Goal: Task Accomplishment & Management: Complete application form

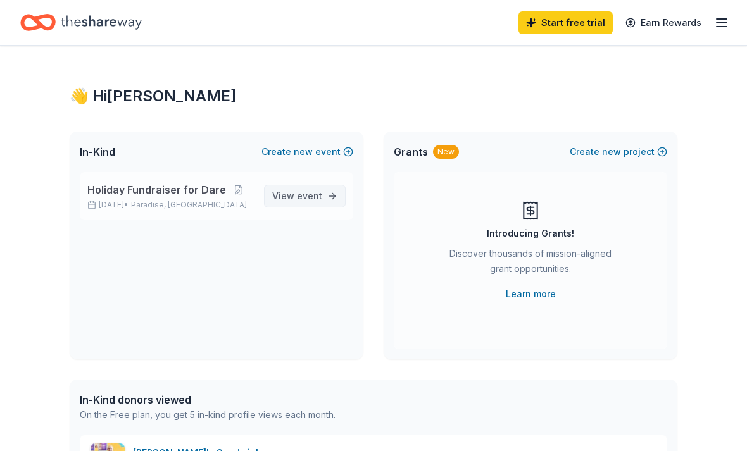
click at [286, 196] on span "View event" at bounding box center [297, 196] width 50 height 15
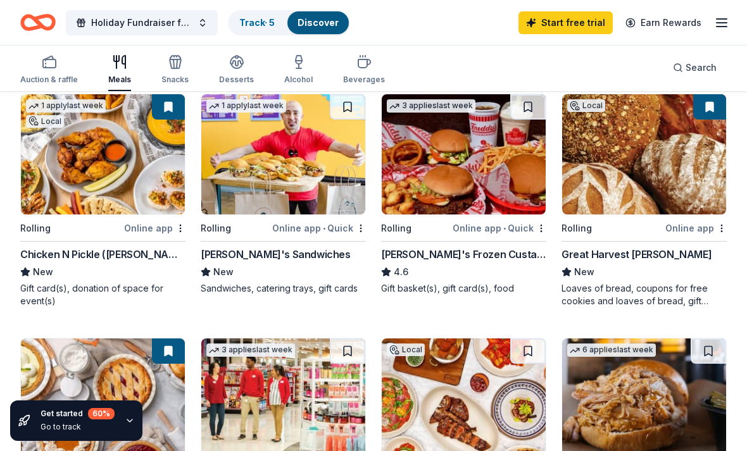
scroll to position [119, 0]
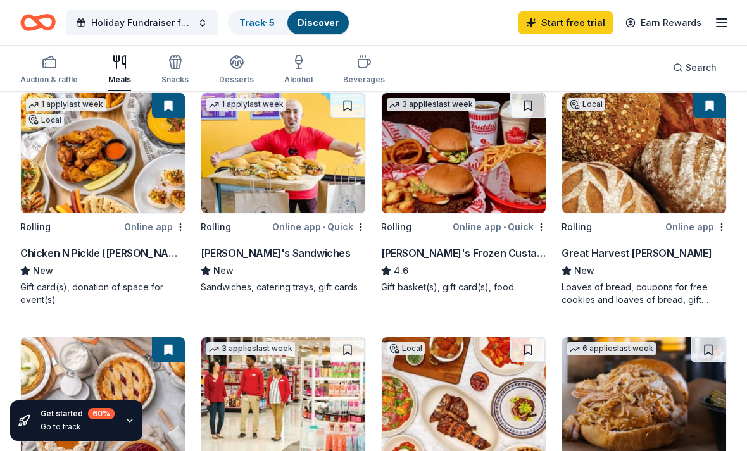
click at [239, 156] on img at bounding box center [283, 153] width 164 height 120
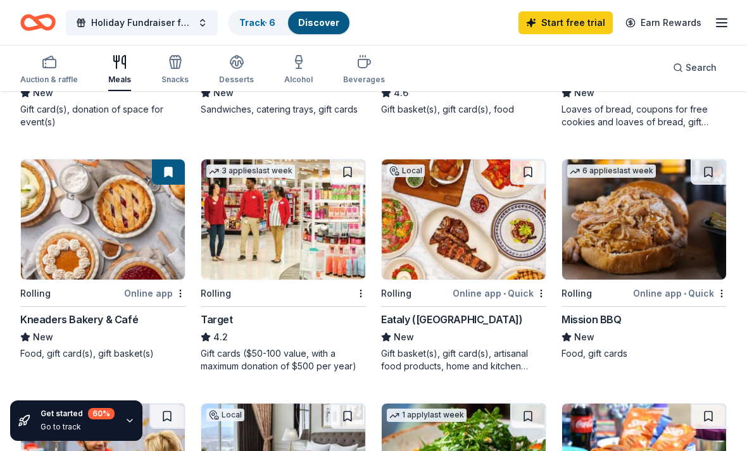
scroll to position [305, 0]
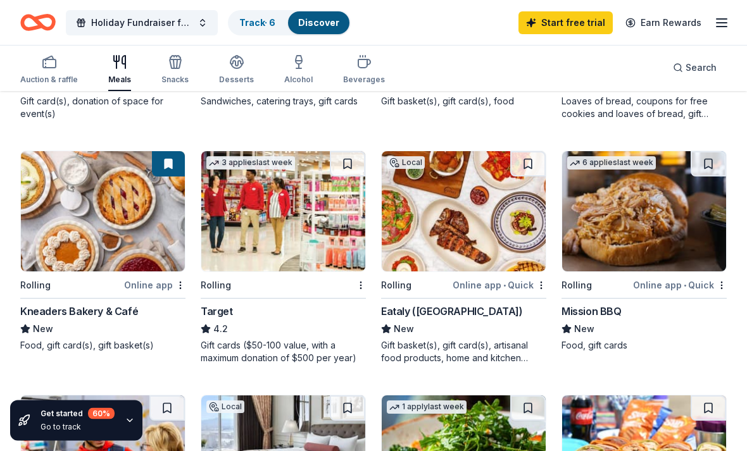
click at [70, 228] on img at bounding box center [103, 212] width 164 height 120
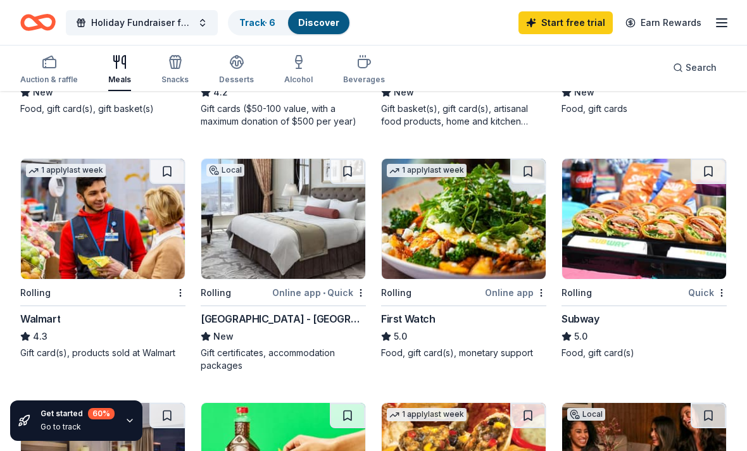
scroll to position [549, 0]
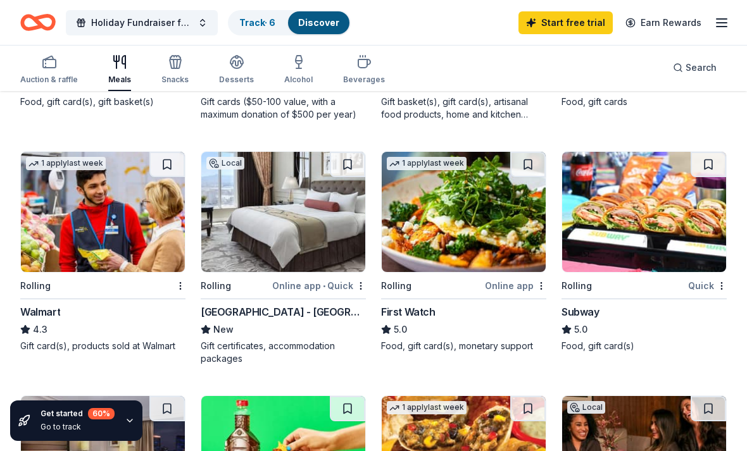
click at [82, 215] on img at bounding box center [103, 212] width 164 height 120
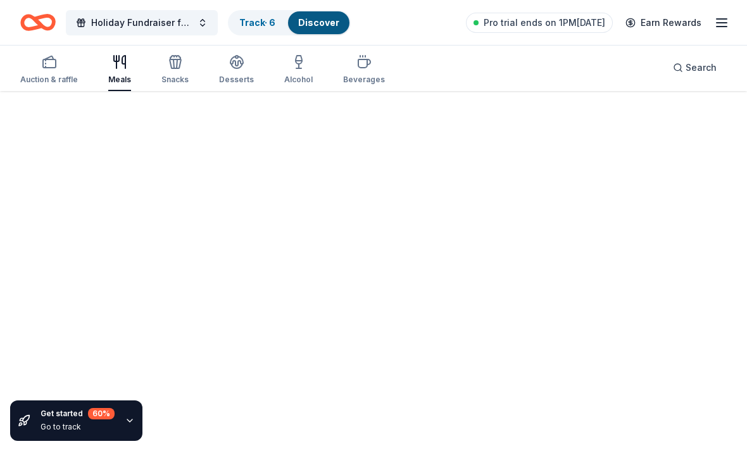
scroll to position [134, 0]
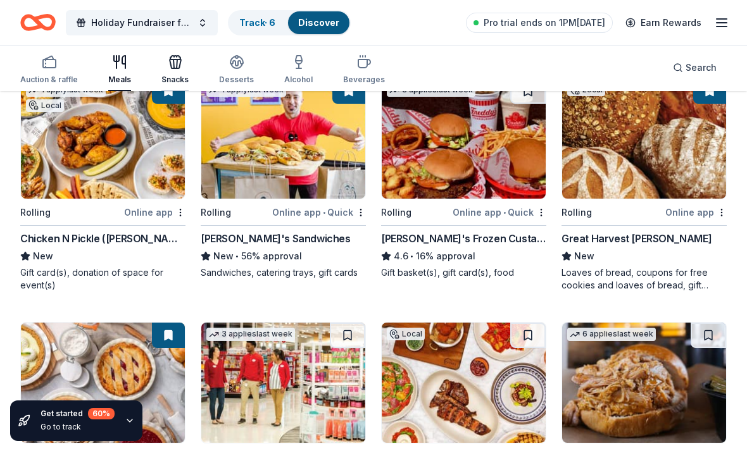
click at [178, 72] on div "Snacks" at bounding box center [174, 69] width 27 height 30
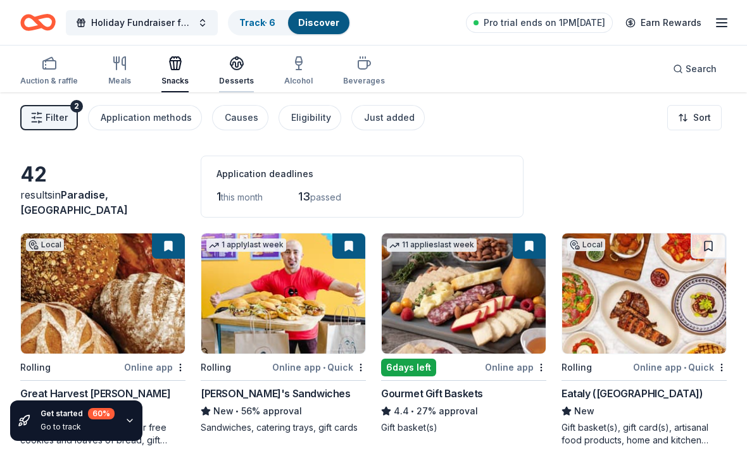
click at [224, 72] on div "Desserts" at bounding box center [236, 71] width 35 height 30
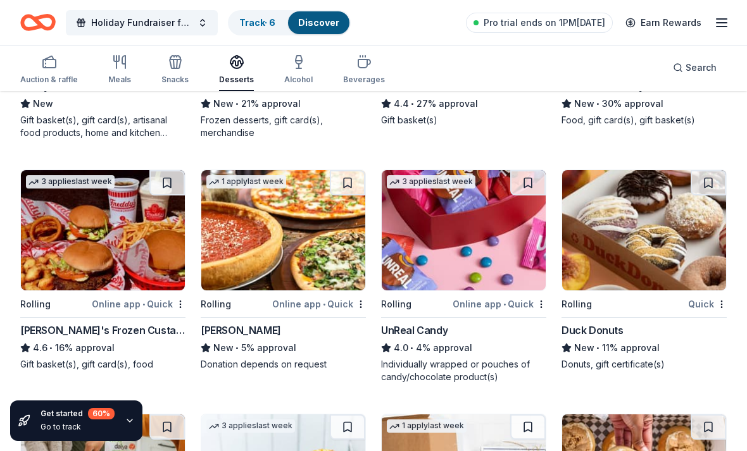
scroll to position [339, 0]
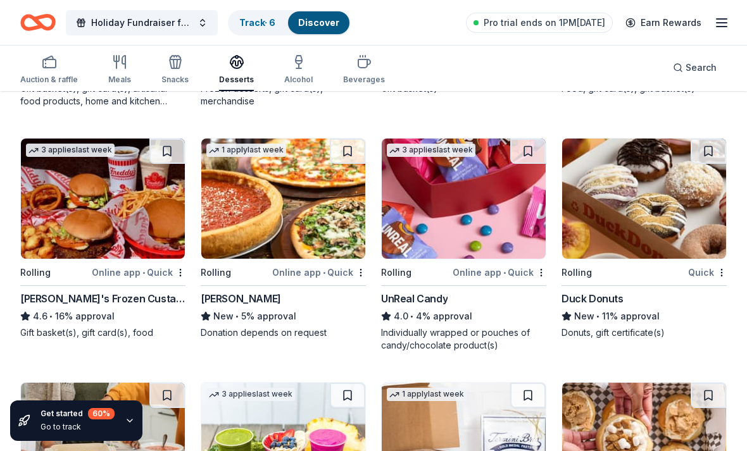
click at [440, 237] on img at bounding box center [464, 199] width 164 height 120
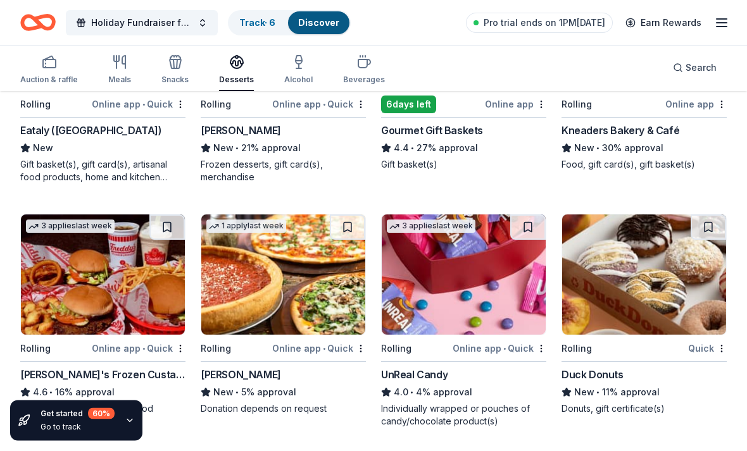
scroll to position [262, 0]
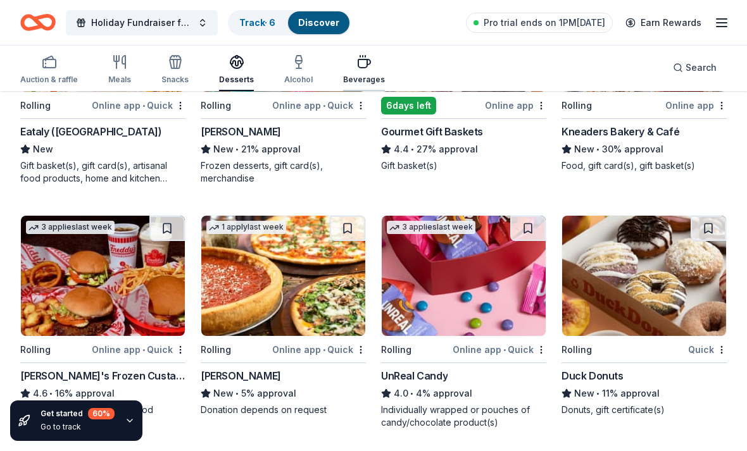
click at [360, 75] on div "Beverages" at bounding box center [364, 80] width 42 height 10
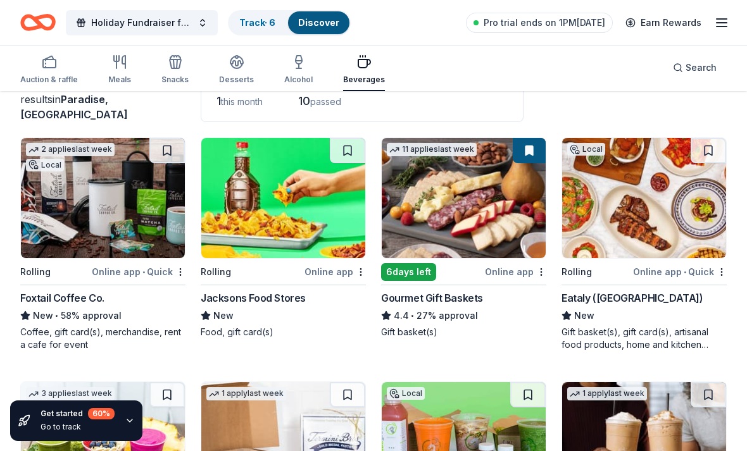
scroll to position [99, 0]
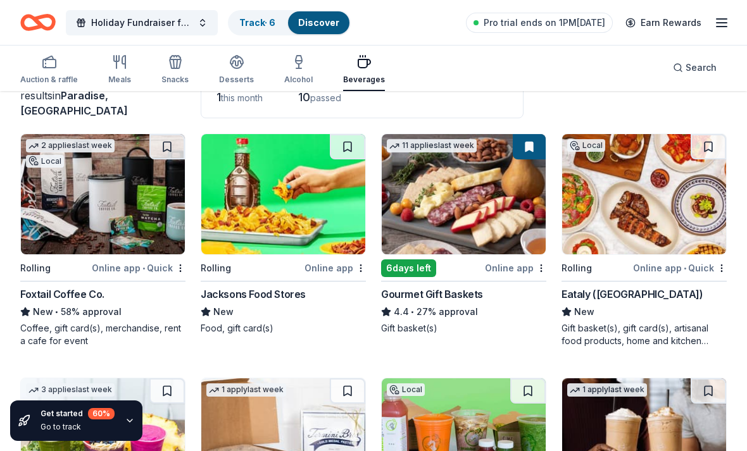
click at [144, 227] on img at bounding box center [103, 194] width 164 height 120
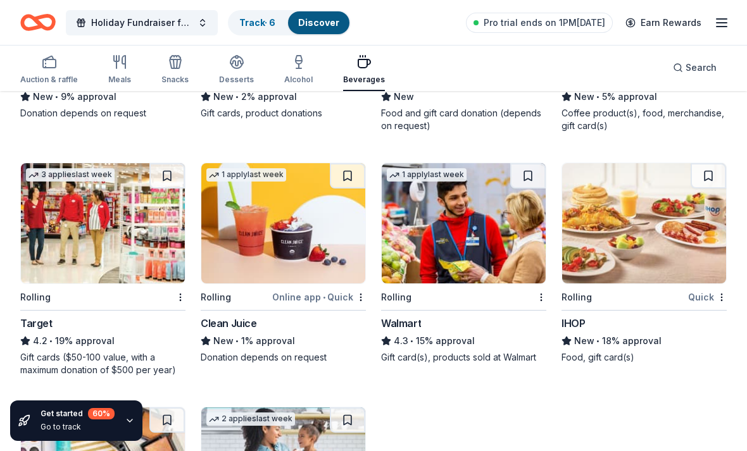
scroll to position [558, 0]
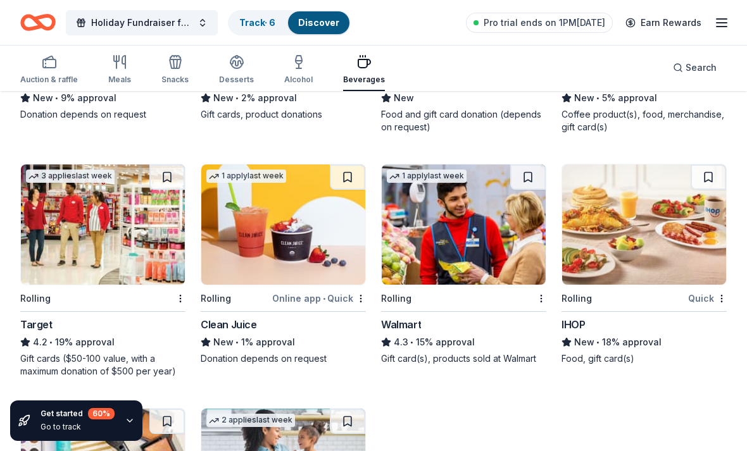
click at [605, 231] on img at bounding box center [644, 225] width 164 height 120
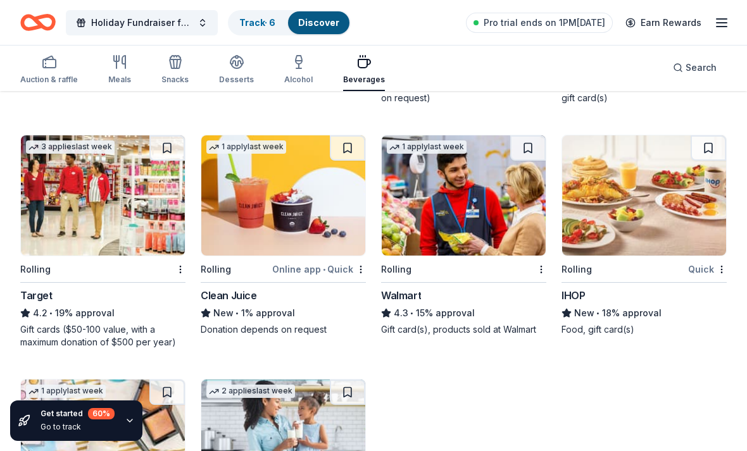
scroll to position [584, 0]
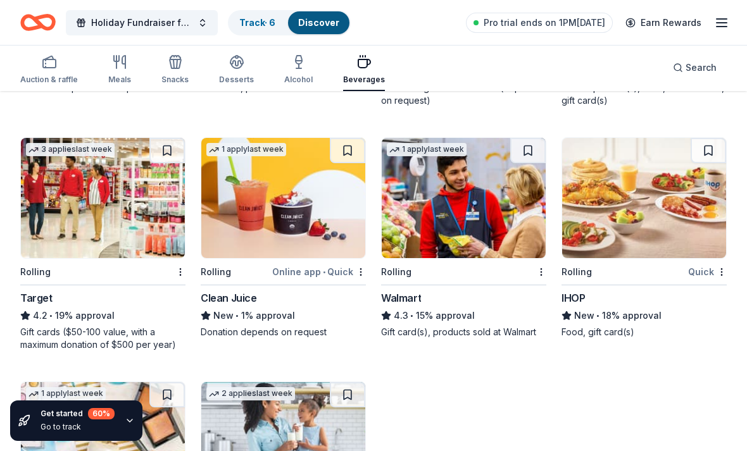
click at [47, 181] on img at bounding box center [103, 198] width 164 height 120
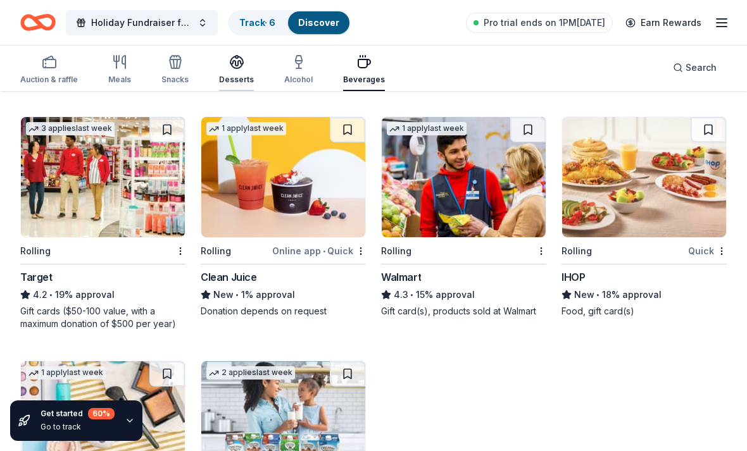
click at [236, 60] on icon "button" at bounding box center [236, 61] width 15 height 15
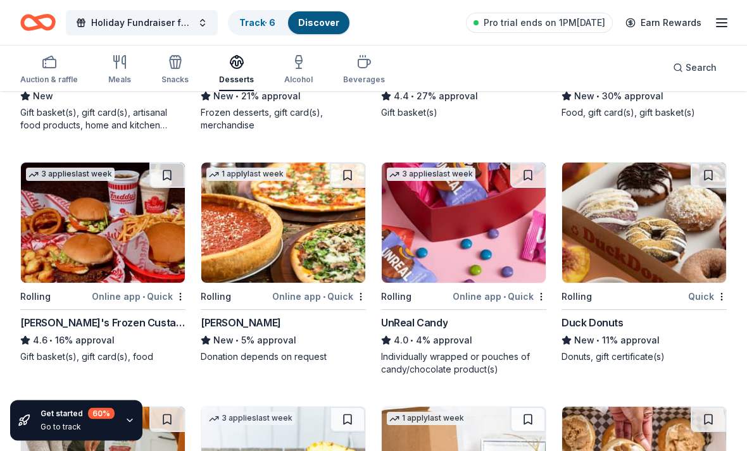
scroll to position [319, 0]
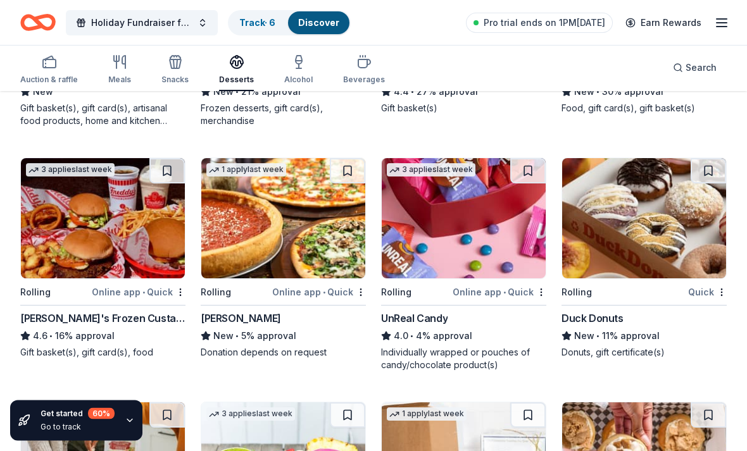
click at [672, 239] on img at bounding box center [644, 219] width 164 height 120
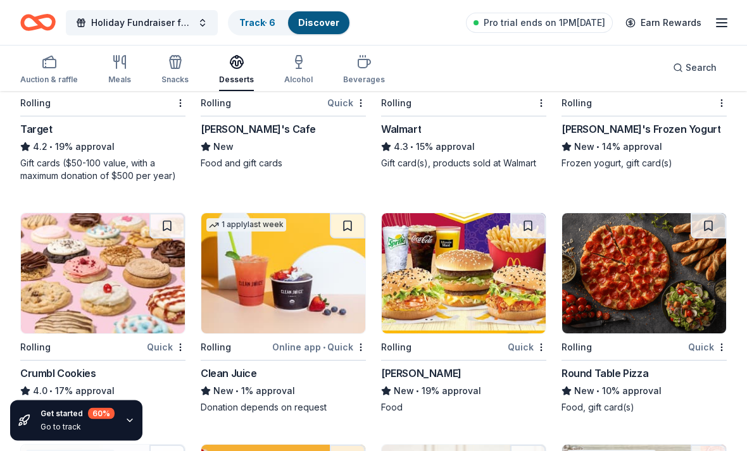
scroll to position [986, 0]
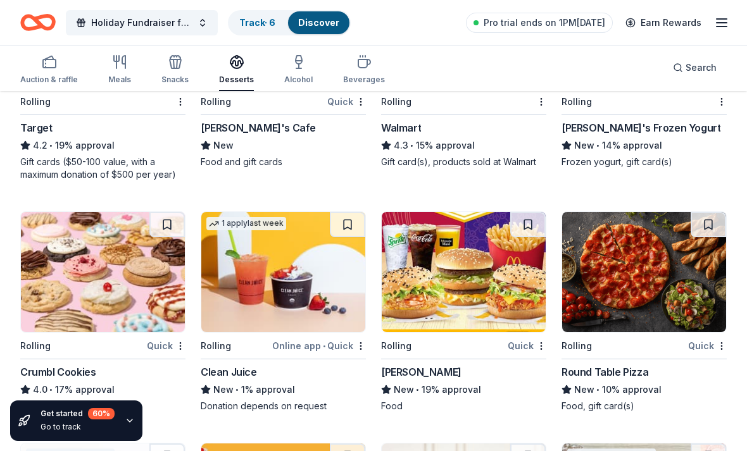
click at [46, 300] on img at bounding box center [103, 272] width 164 height 120
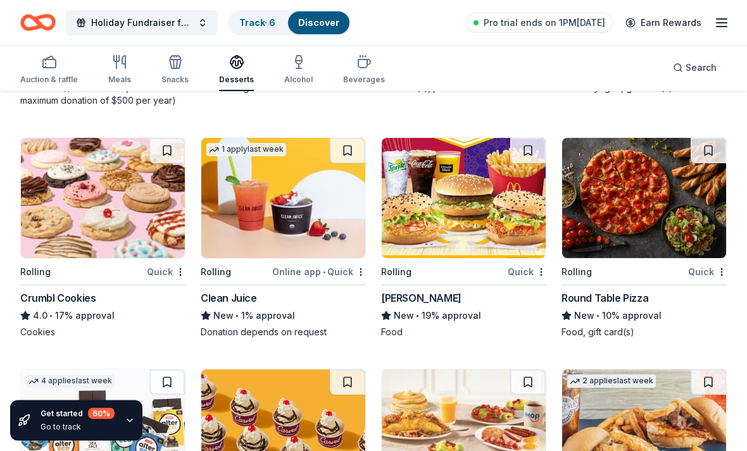
scroll to position [1061, 0]
click at [507, 230] on img at bounding box center [464, 198] width 164 height 120
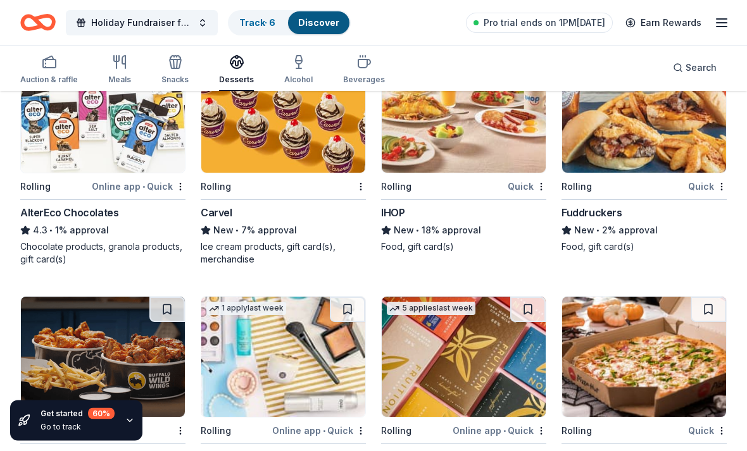
scroll to position [1408, 0]
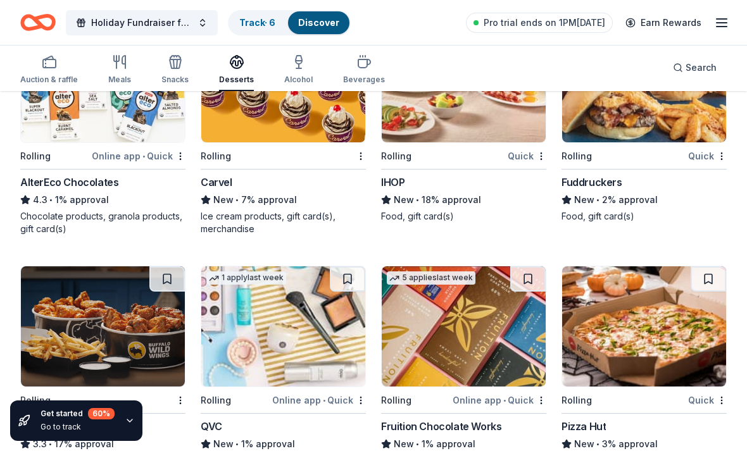
click at [642, 319] on img at bounding box center [644, 327] width 164 height 120
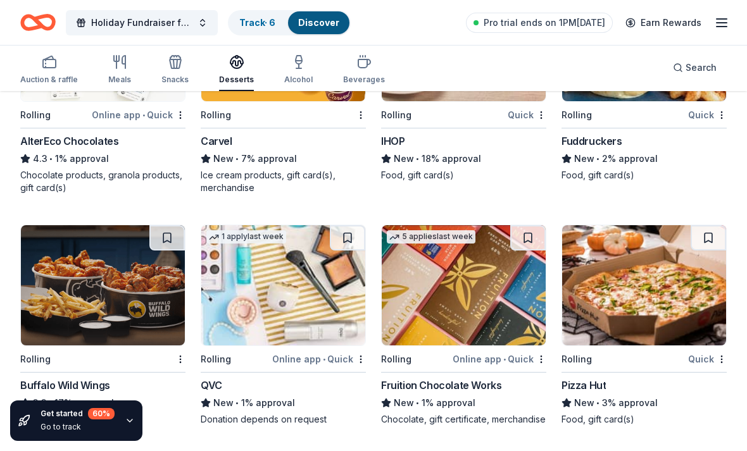
click at [79, 270] on img at bounding box center [103, 285] width 164 height 120
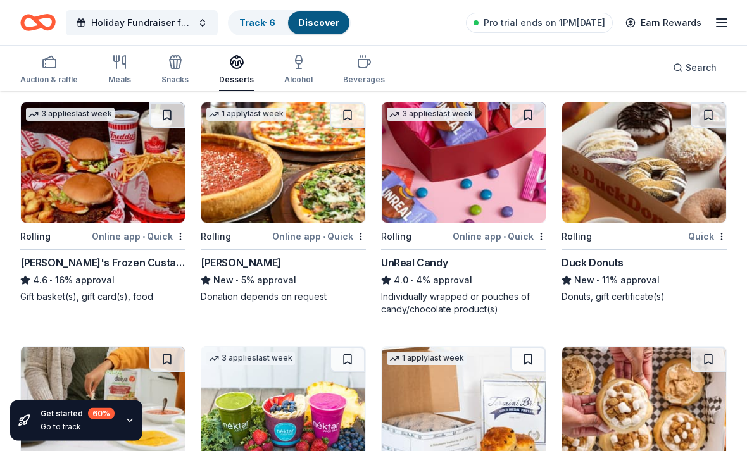
scroll to position [347, 0]
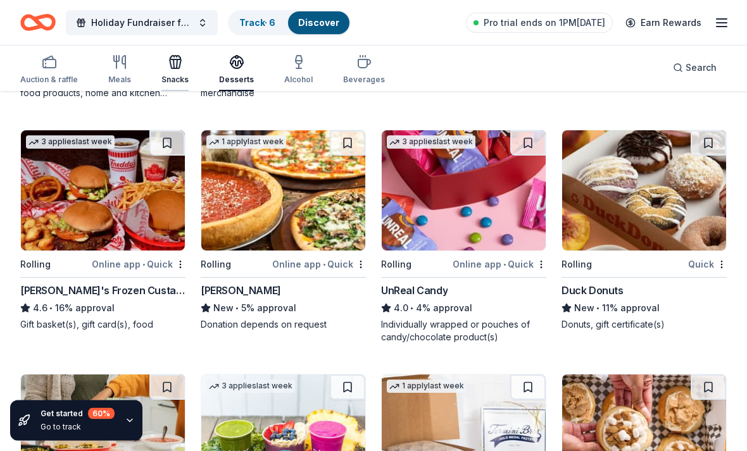
click at [171, 66] on icon "button" at bounding box center [175, 61] width 15 height 15
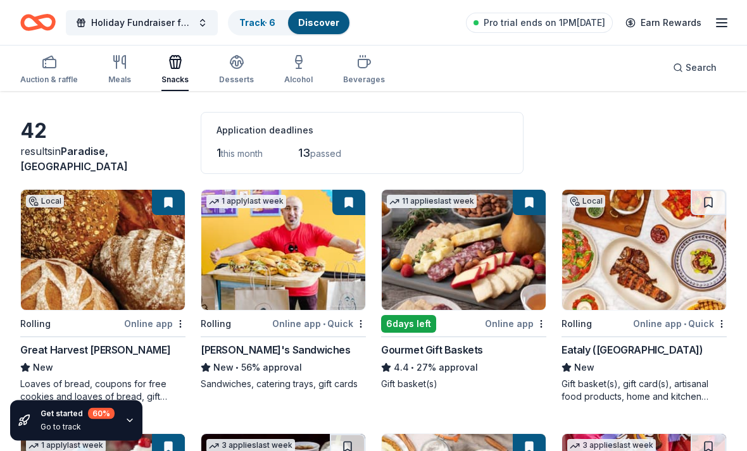
scroll to position [44, 0]
click at [50, 270] on img at bounding box center [103, 250] width 164 height 120
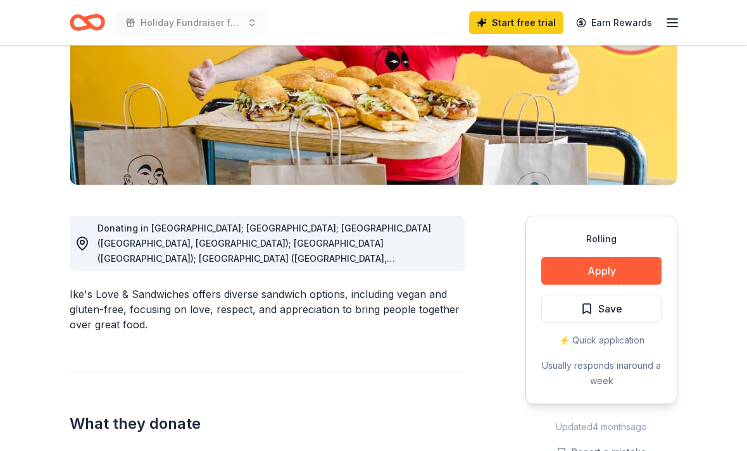
scroll to position [205, 0]
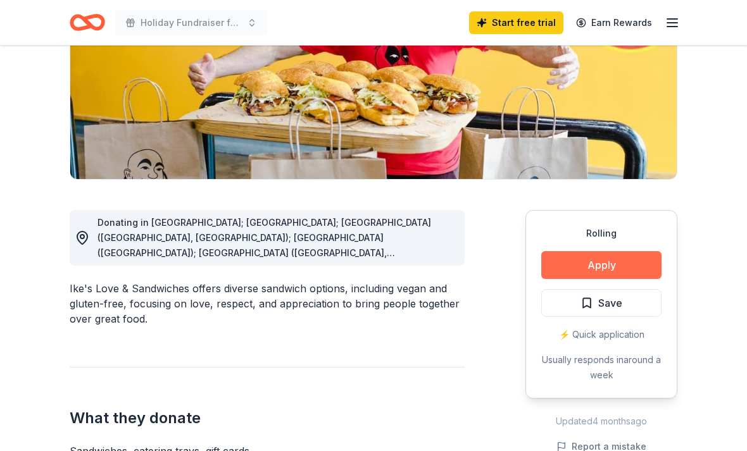
click at [644, 256] on button "Apply" at bounding box center [601, 265] width 120 height 28
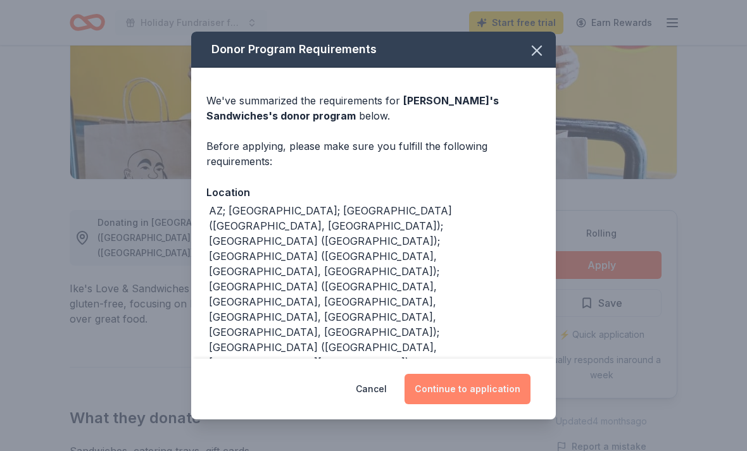
click at [507, 405] on button "Continue to application" at bounding box center [468, 389] width 126 height 30
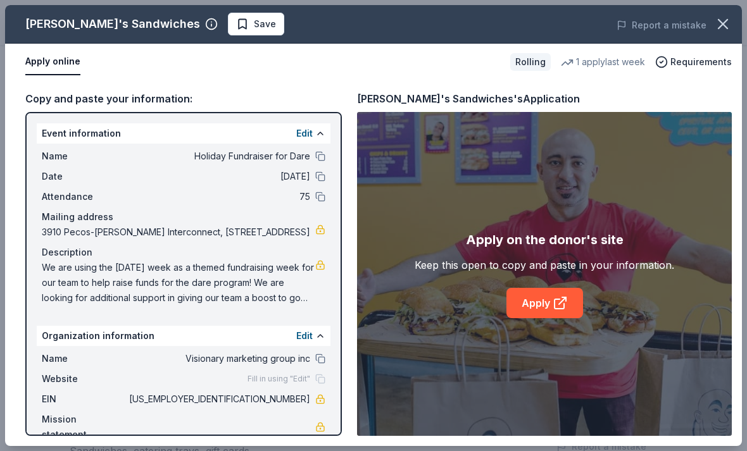
click at [65, 99] on div "Copy and paste your information:" at bounding box center [183, 99] width 317 height 16
click at [548, 318] on link "Apply" at bounding box center [545, 303] width 77 height 30
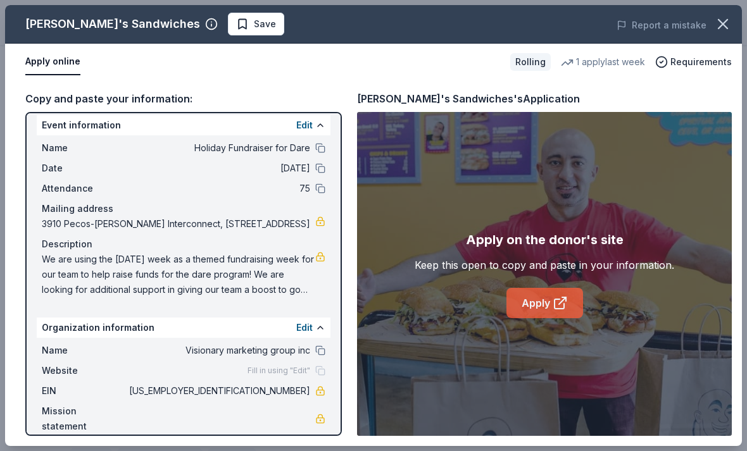
scroll to position [8, 0]
click at [723, 27] on icon "button" at bounding box center [723, 24] width 18 height 18
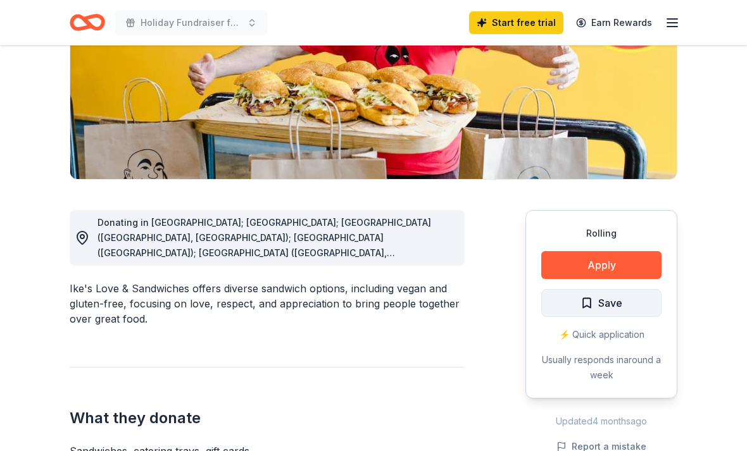
click at [560, 299] on button "Save" at bounding box center [601, 303] width 120 height 28
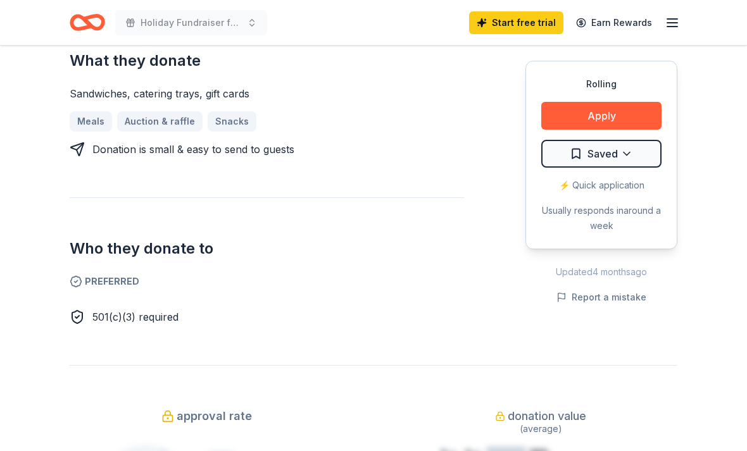
scroll to position [656, 0]
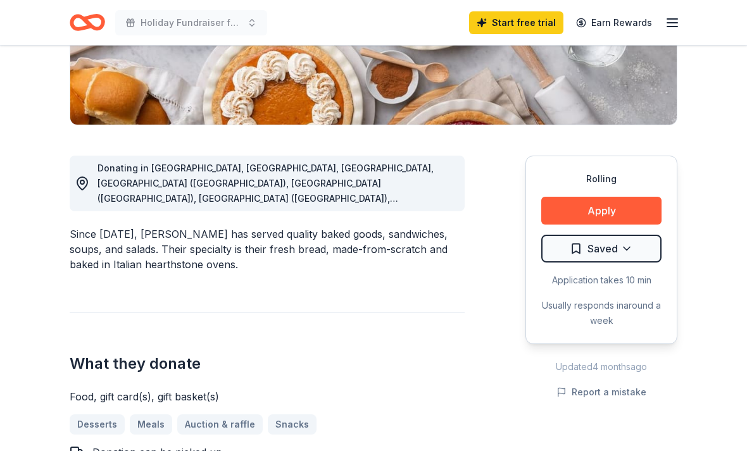
scroll to position [269, 0]
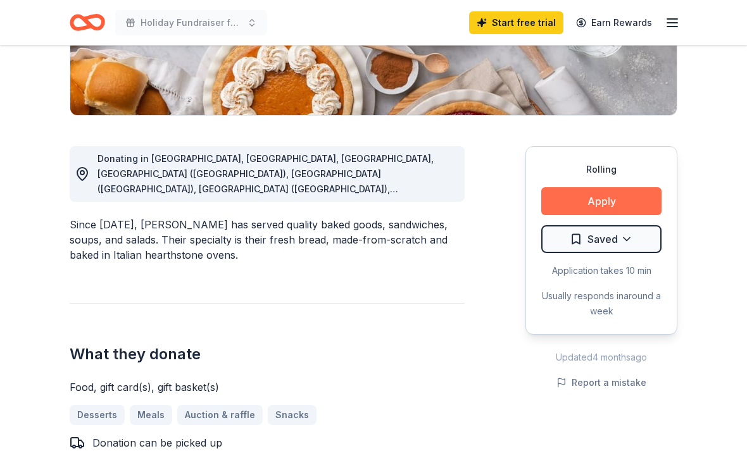
click at [557, 203] on button "Apply" at bounding box center [601, 201] width 120 height 28
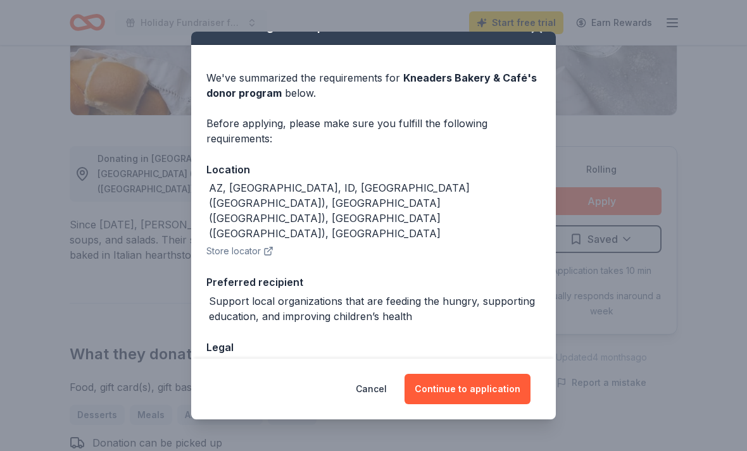
scroll to position [22, 0]
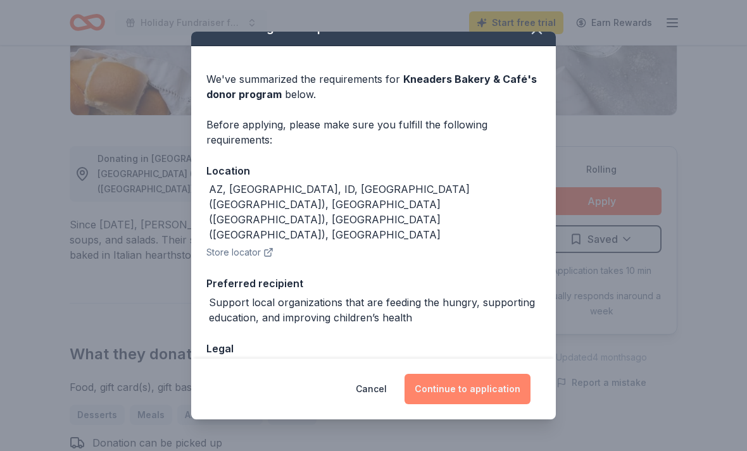
click at [434, 405] on button "Continue to application" at bounding box center [468, 389] width 126 height 30
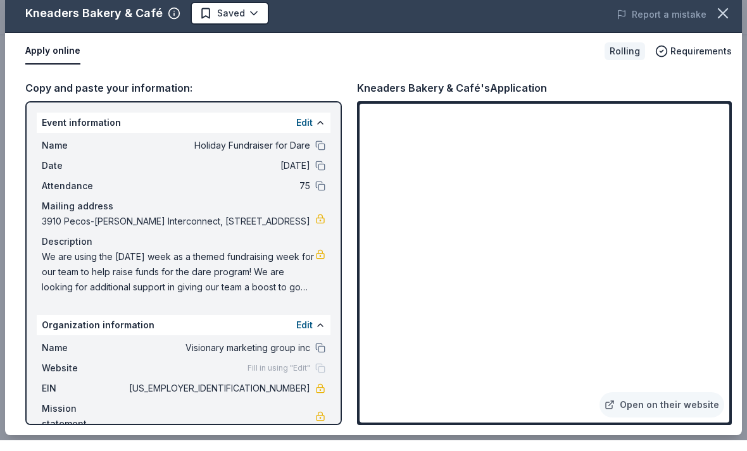
scroll to position [566, 0]
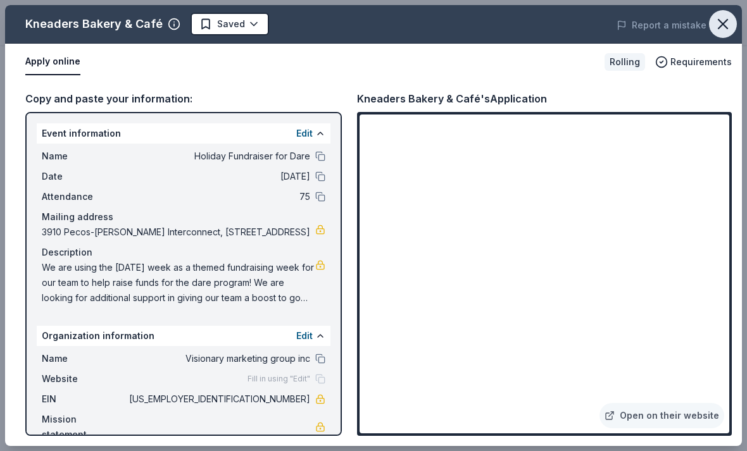
click at [729, 17] on icon "button" at bounding box center [723, 24] width 18 height 18
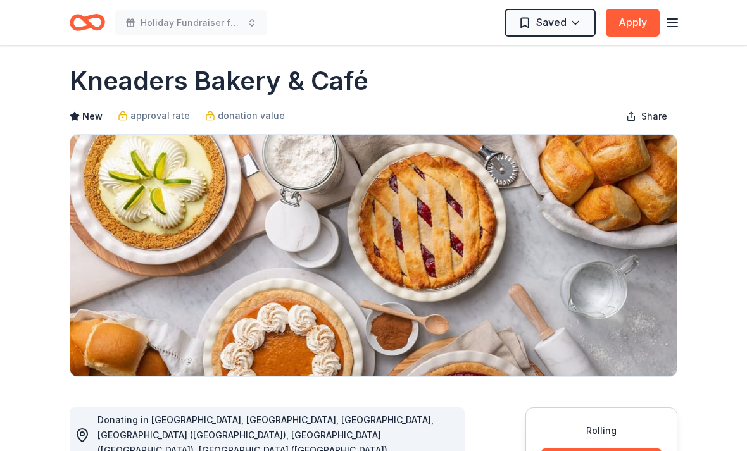
scroll to position [0, 0]
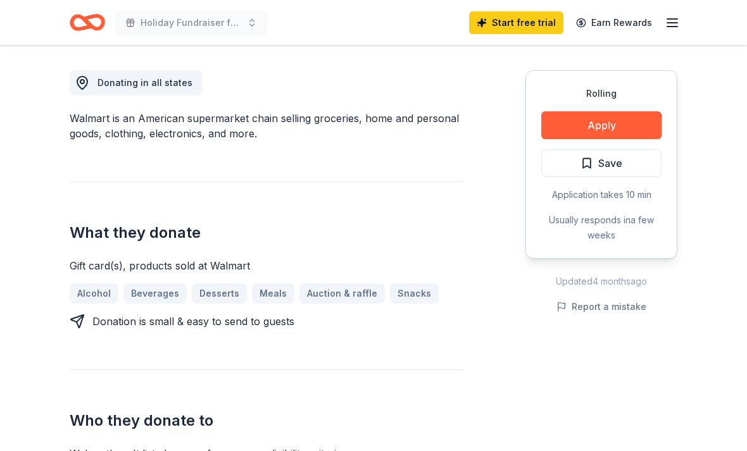
scroll to position [345, 0]
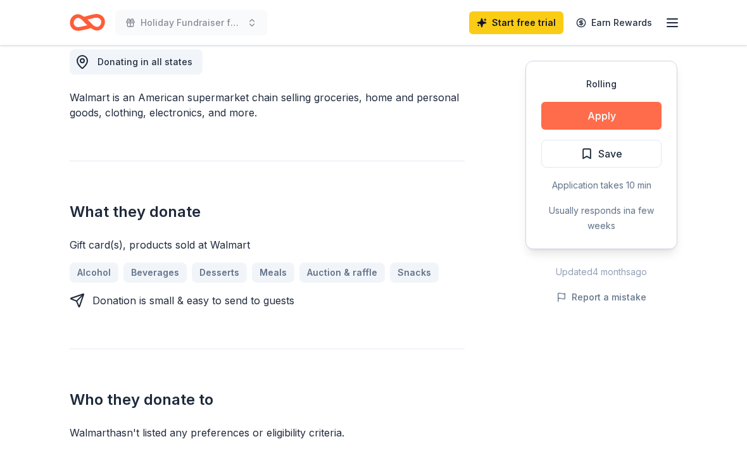
click at [579, 119] on button "Apply" at bounding box center [601, 116] width 120 height 28
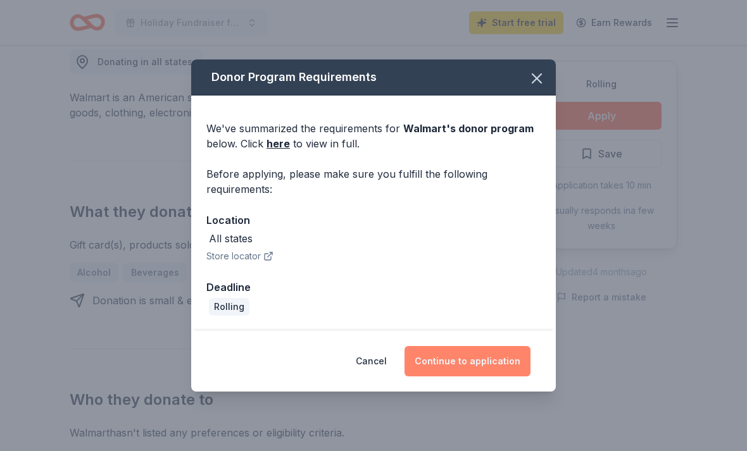
click at [450, 351] on button "Continue to application" at bounding box center [468, 361] width 126 height 30
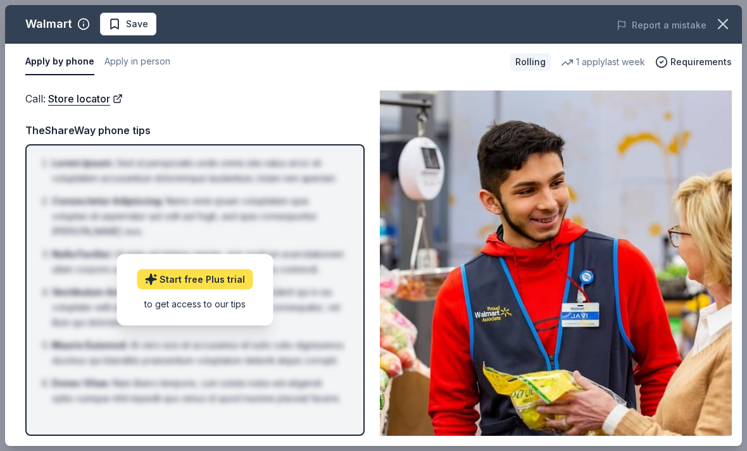
click at [155, 276] on icon at bounding box center [150, 280] width 13 height 13
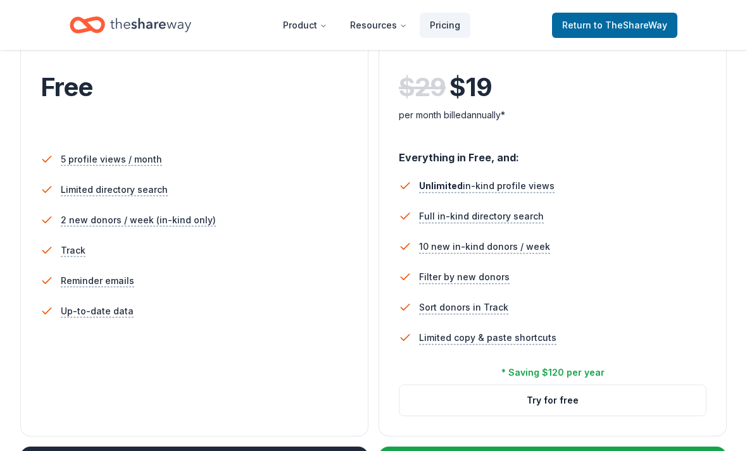
scroll to position [291, 0]
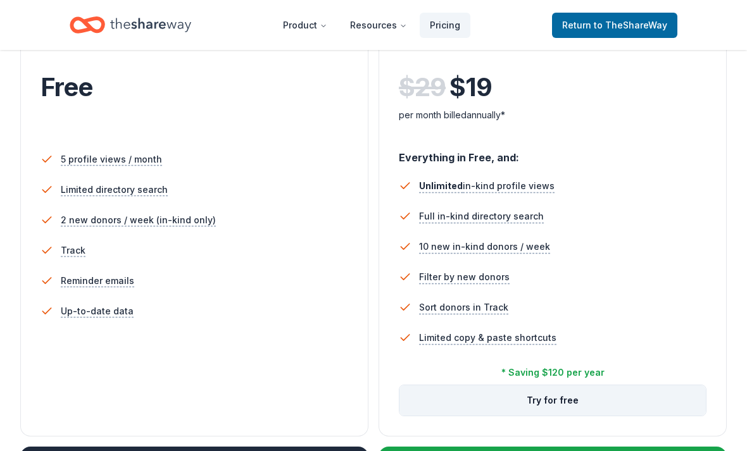
click at [439, 403] on button "Try for free" at bounding box center [553, 401] width 306 height 30
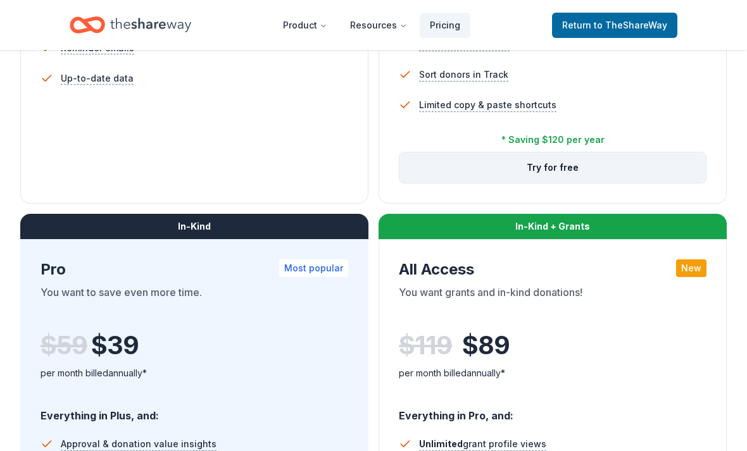
scroll to position [565, 0]
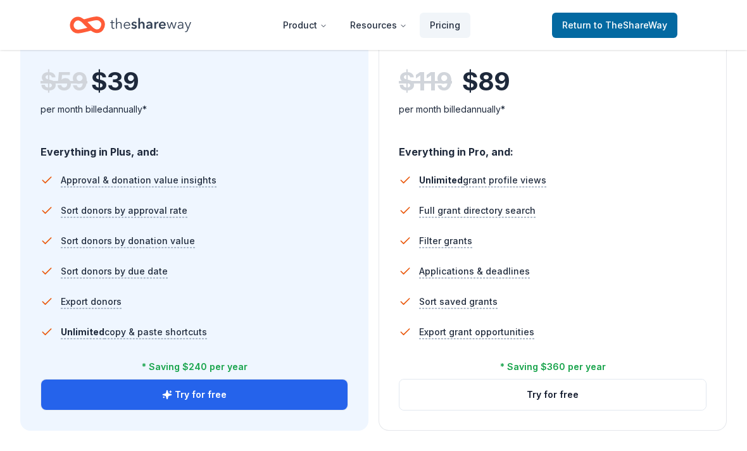
scroll to position [788, 0]
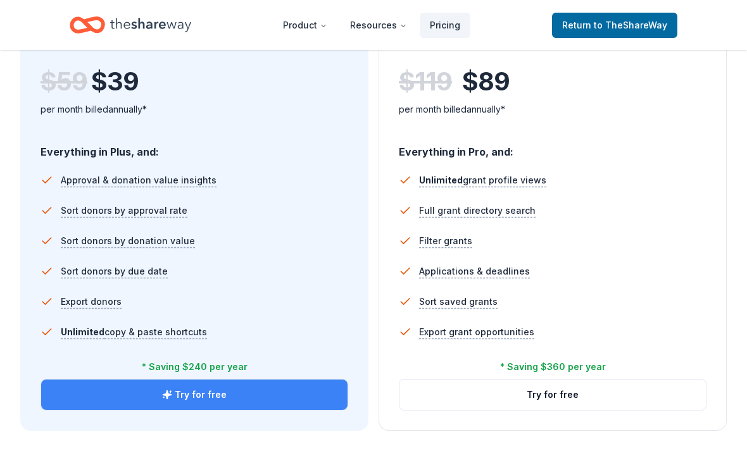
click at [100, 397] on button "Try for free" at bounding box center [194, 395] width 306 height 30
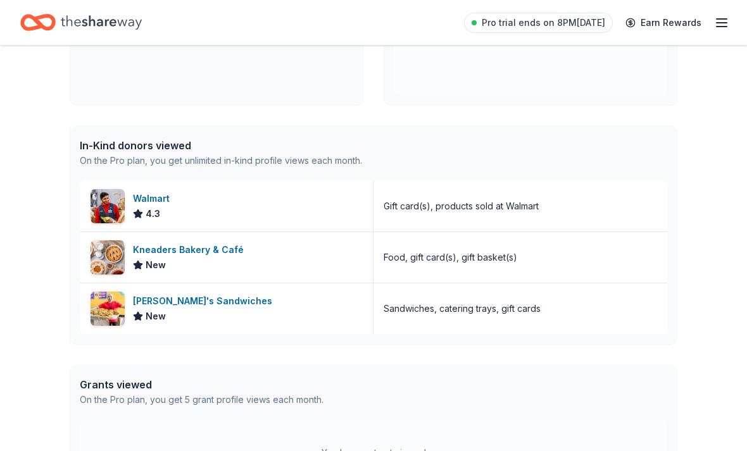
scroll to position [242, 0]
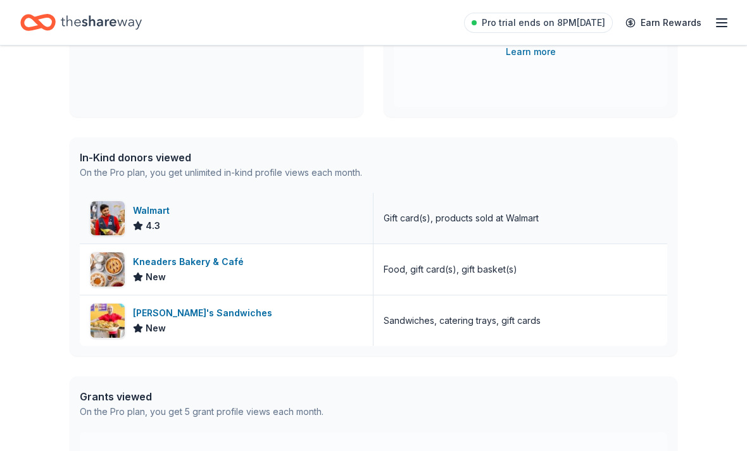
click at [146, 213] on div "Walmart" at bounding box center [154, 211] width 42 height 15
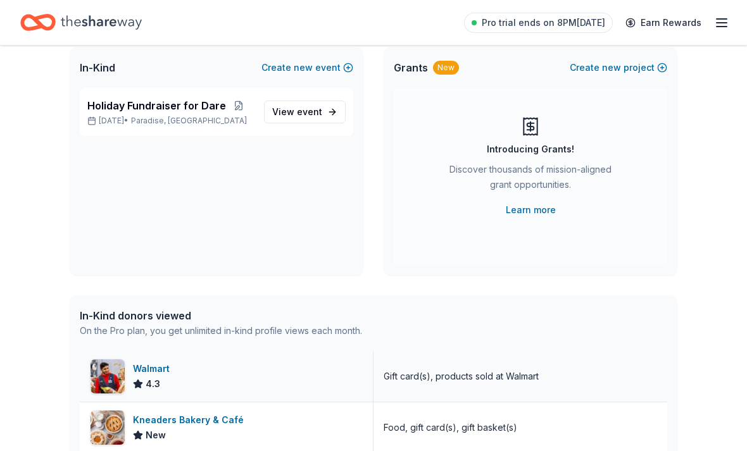
scroll to position [0, 0]
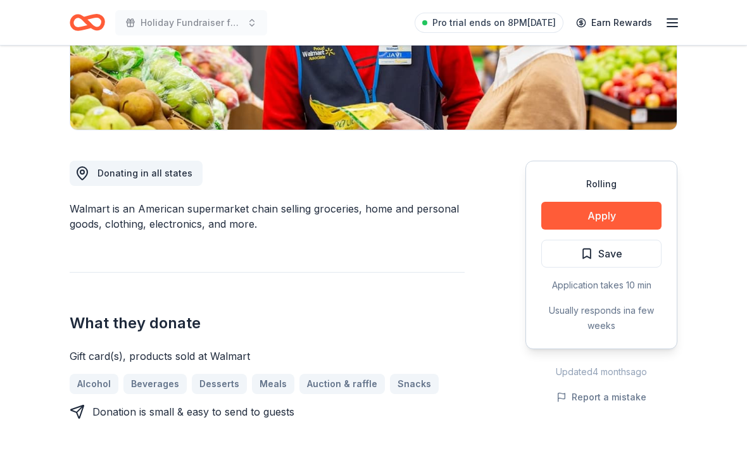
scroll to position [256, 0]
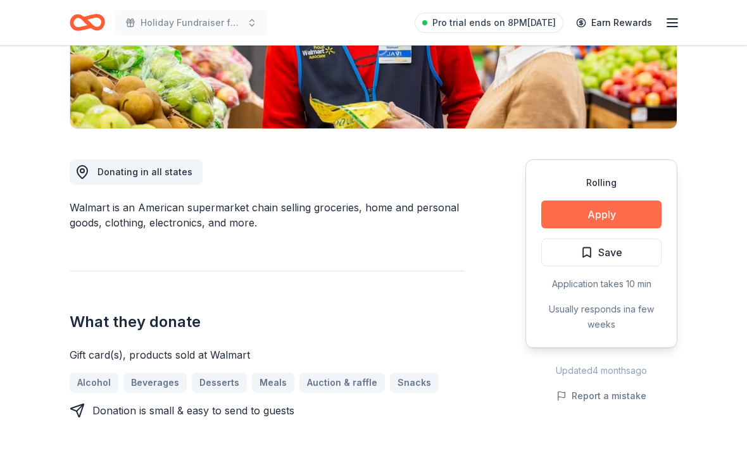
click at [556, 215] on button "Apply" at bounding box center [601, 215] width 120 height 28
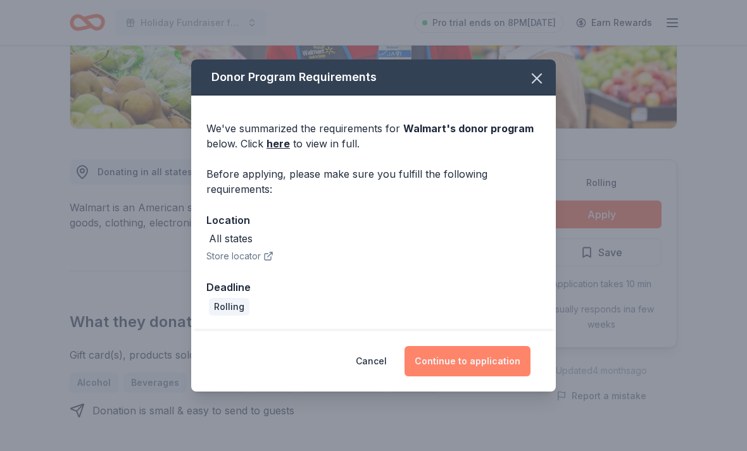
click at [440, 377] on button "Continue to application" at bounding box center [468, 361] width 126 height 30
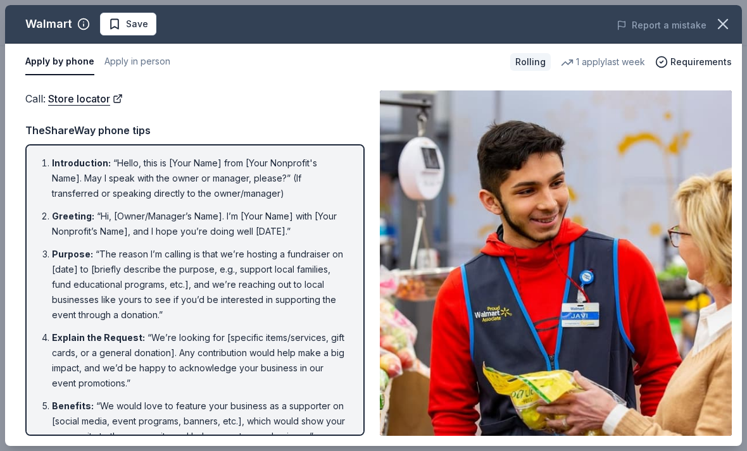
scroll to position [0, 0]
click at [726, 30] on icon "button" at bounding box center [723, 24] width 18 height 18
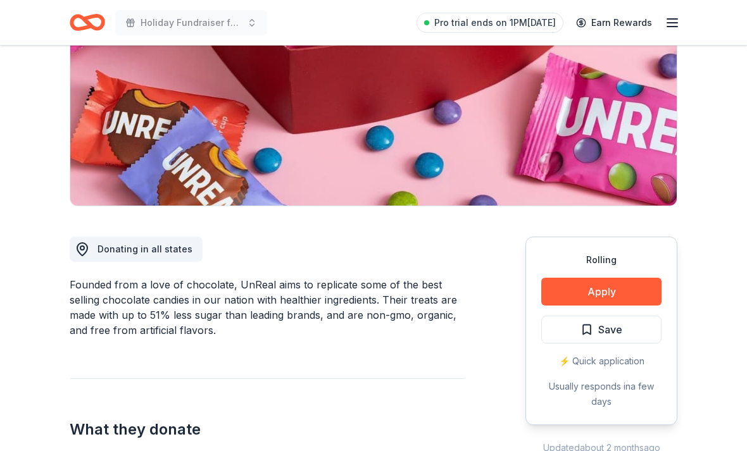
scroll to position [93, 0]
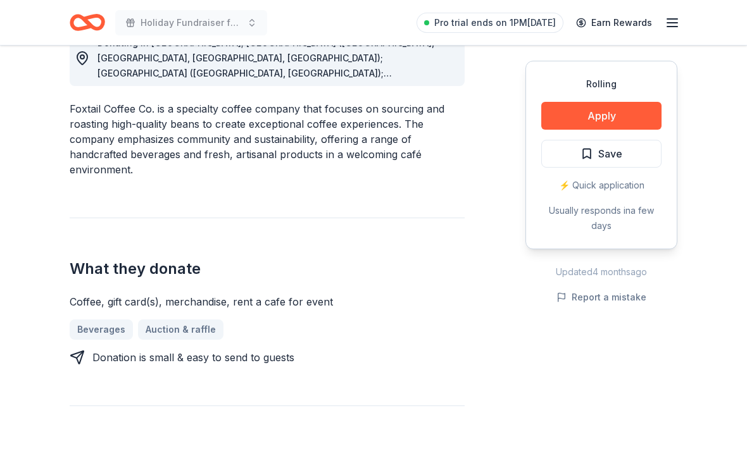
scroll to position [436, 0]
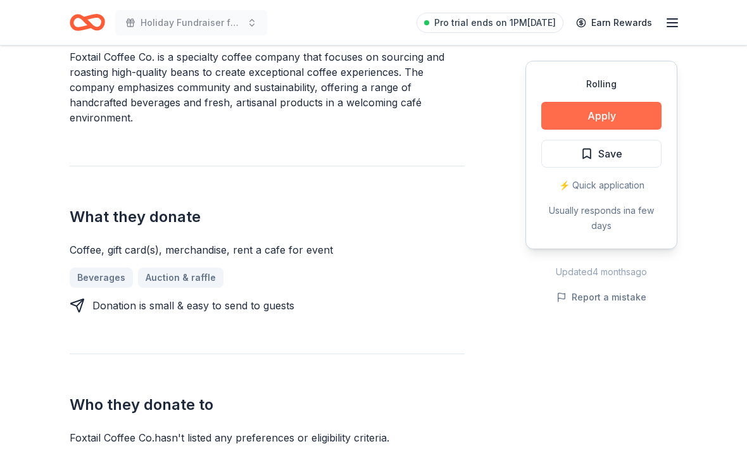
click at [619, 110] on button "Apply" at bounding box center [601, 116] width 120 height 28
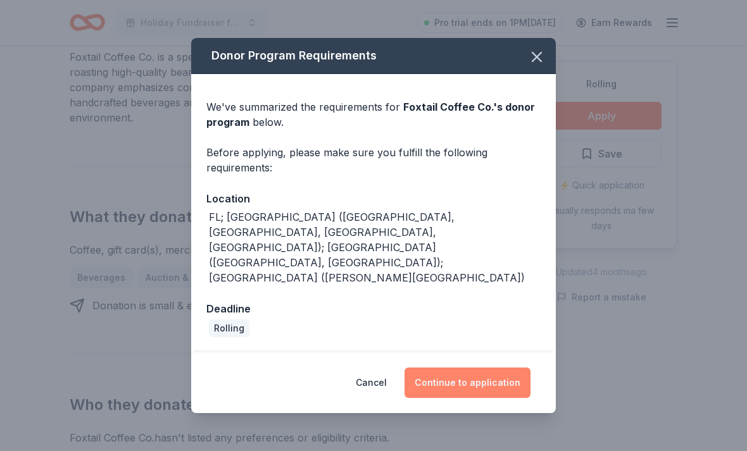
click at [438, 384] on button "Continue to application" at bounding box center [468, 383] width 126 height 30
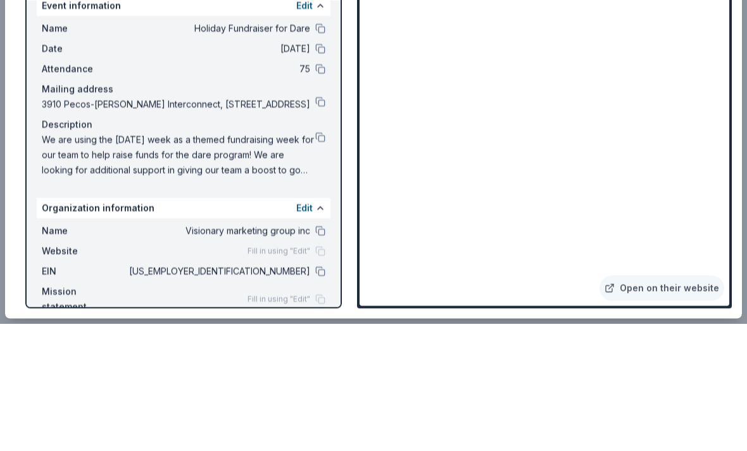
scroll to position [564, 0]
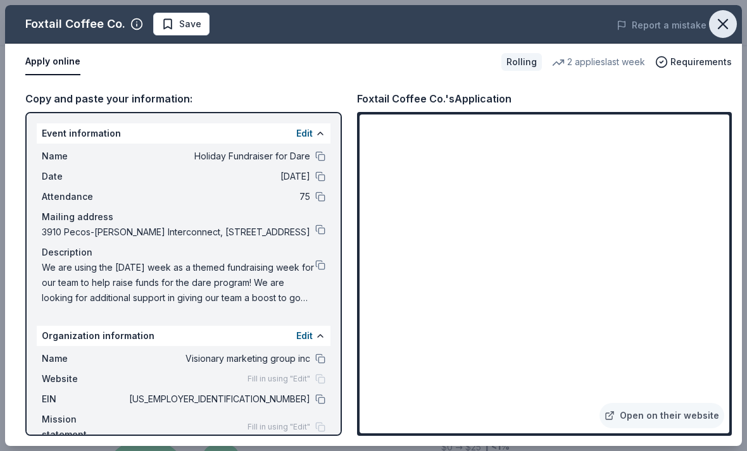
click at [730, 25] on icon "button" at bounding box center [723, 24] width 18 height 18
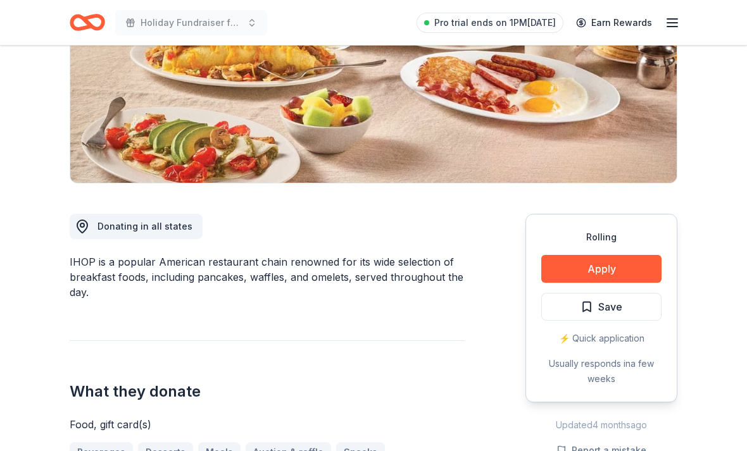
scroll to position [201, 0]
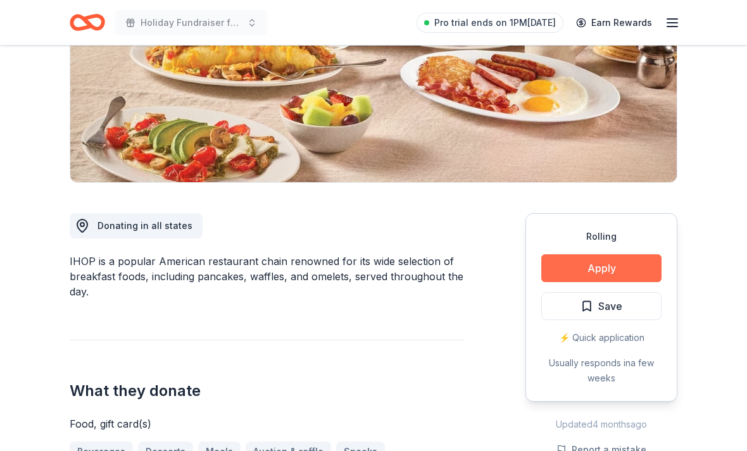
click at [621, 270] on button "Apply" at bounding box center [601, 269] width 120 height 28
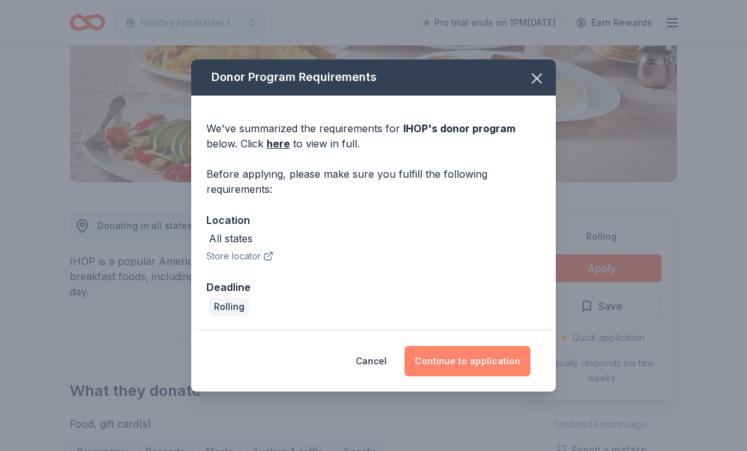
click at [507, 377] on button "Continue to application" at bounding box center [468, 361] width 126 height 30
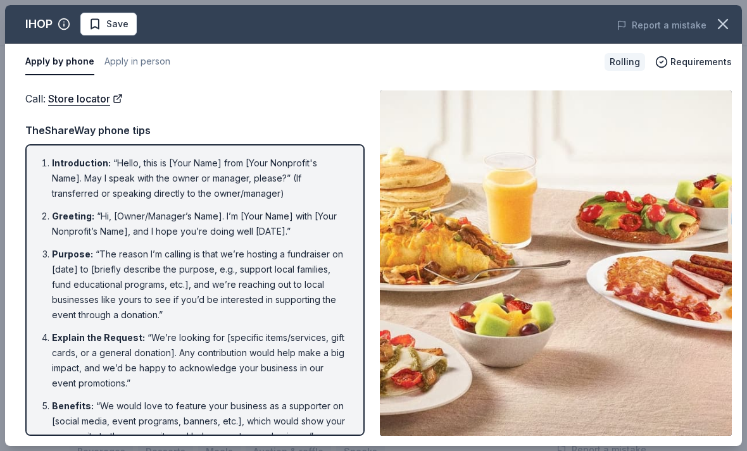
click at [692, 249] on img at bounding box center [556, 264] width 352 height 346
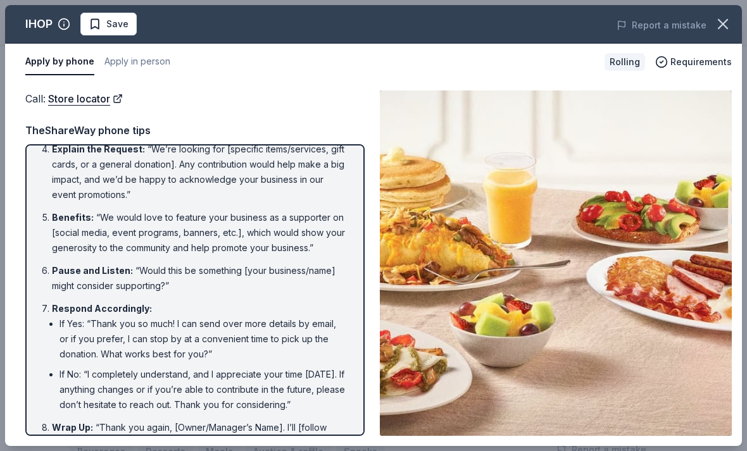
scroll to position [188, 0]
click at [718, 21] on icon "button" at bounding box center [723, 24] width 18 height 18
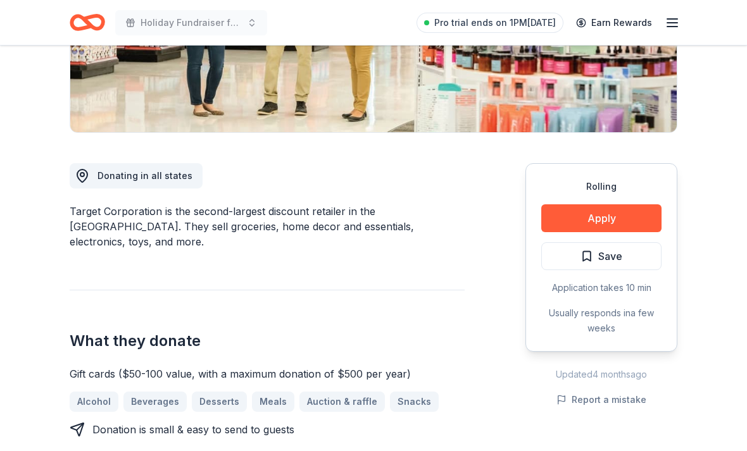
scroll to position [252, 0]
click at [629, 218] on button "Apply" at bounding box center [601, 219] width 120 height 28
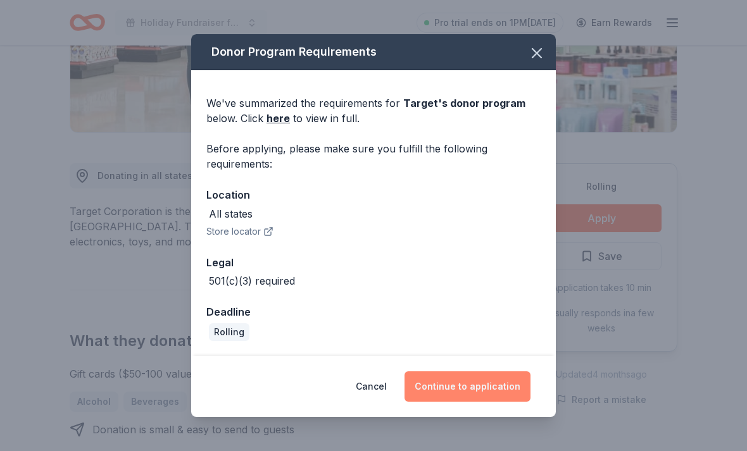
click at [481, 402] on button "Continue to application" at bounding box center [468, 387] width 126 height 30
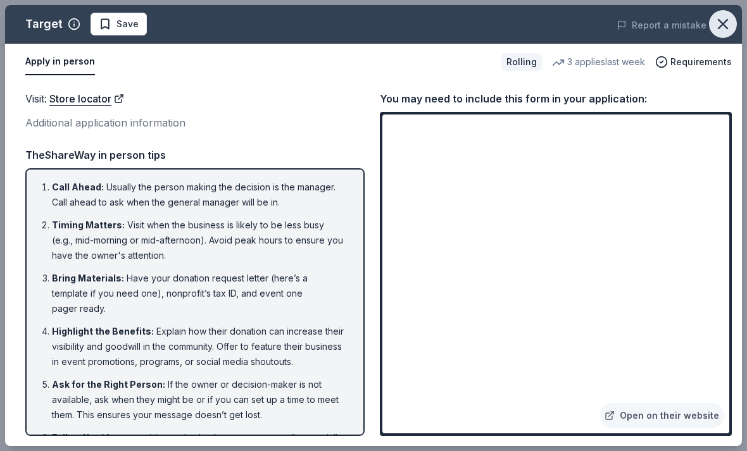
click at [727, 22] on icon "button" at bounding box center [723, 24] width 18 height 18
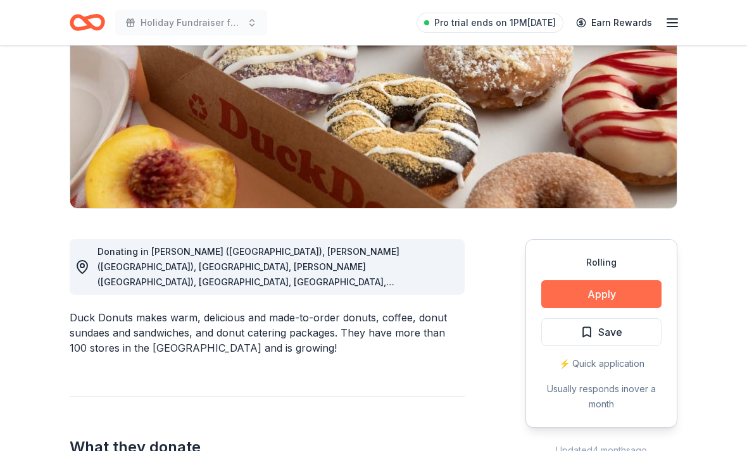
click at [615, 291] on button "Apply" at bounding box center [601, 295] width 120 height 28
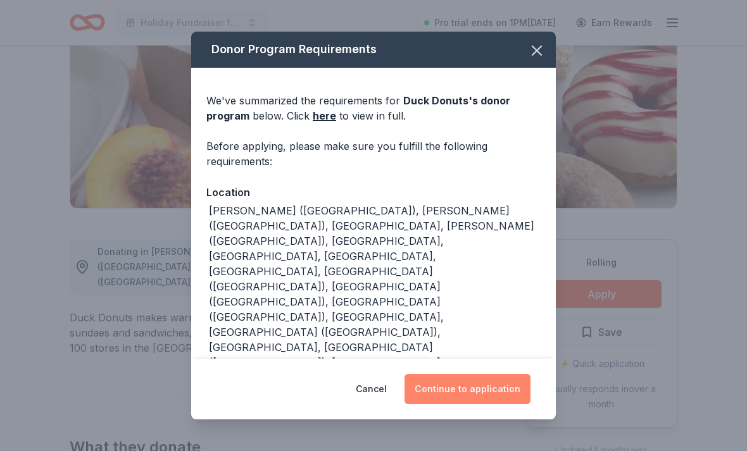
click at [501, 405] on button "Continue to application" at bounding box center [468, 389] width 126 height 30
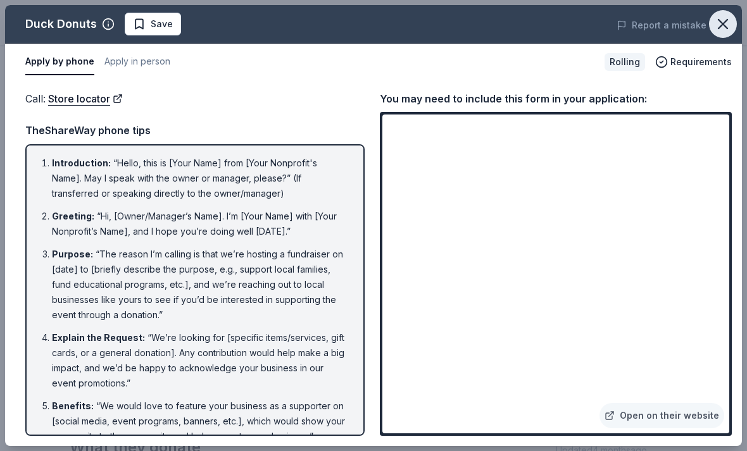
click at [715, 23] on icon "button" at bounding box center [723, 24] width 18 height 18
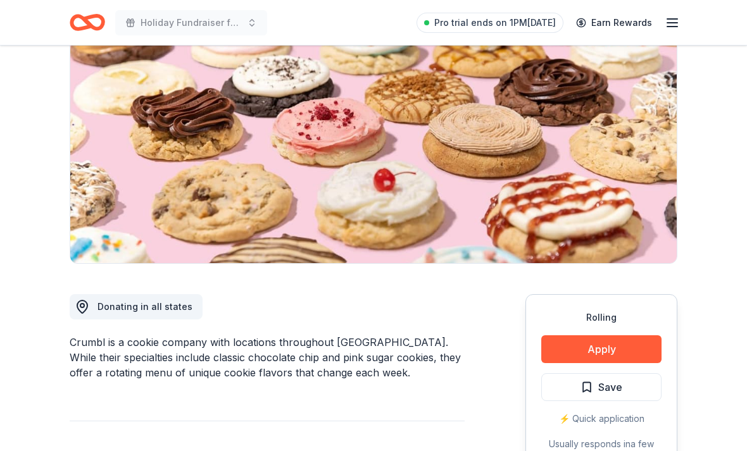
scroll to position [121, 0]
click at [622, 341] on button "Apply" at bounding box center [601, 350] width 120 height 28
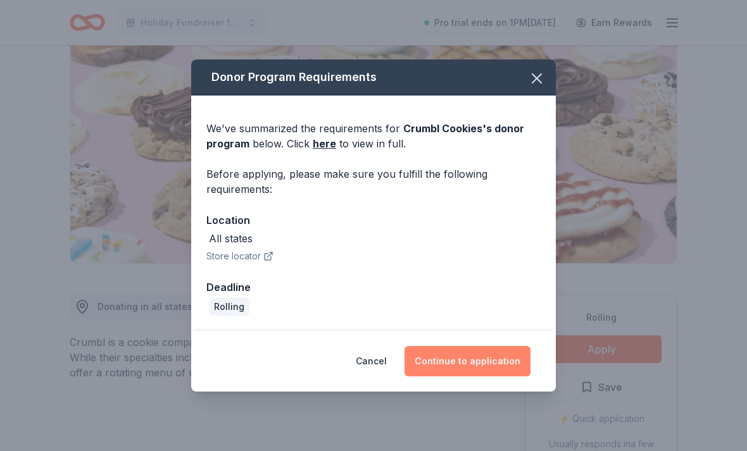
click at [505, 377] on button "Continue to application" at bounding box center [468, 361] width 126 height 30
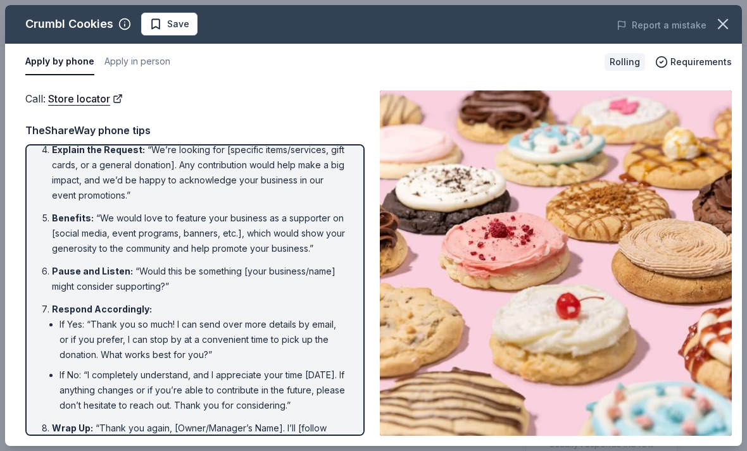
scroll to position [188, 0]
click at [736, 19] on button "button" at bounding box center [723, 24] width 28 height 28
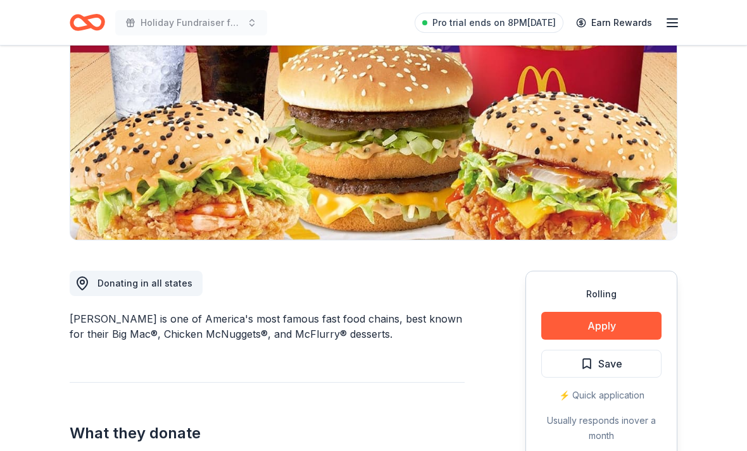
scroll to position [146, 0]
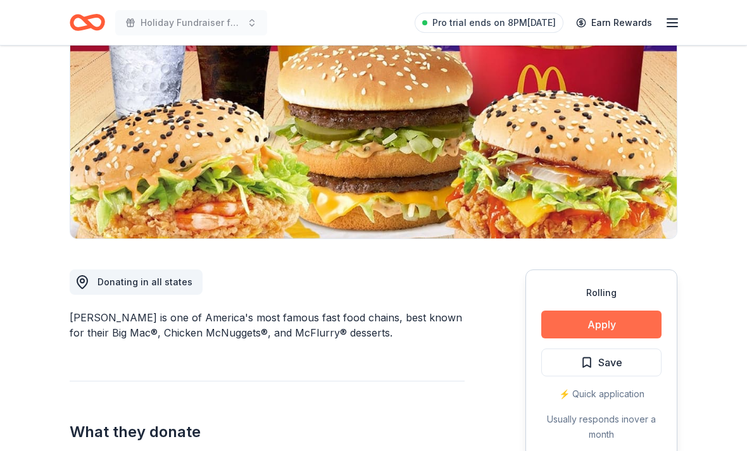
click at [619, 327] on button "Apply" at bounding box center [601, 325] width 120 height 28
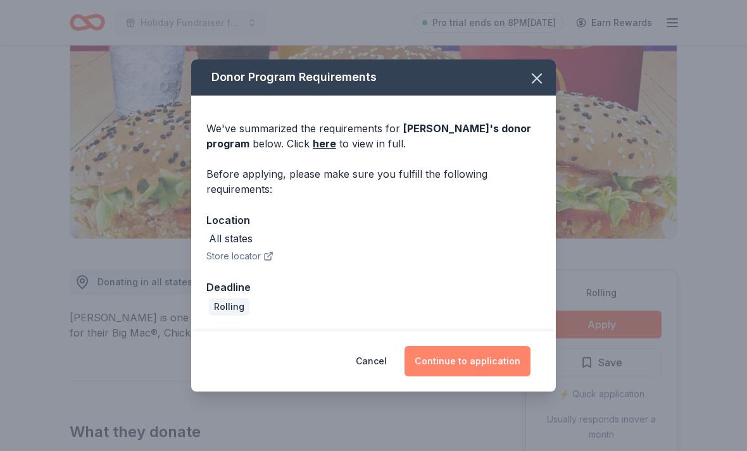
click at [508, 377] on button "Continue to application" at bounding box center [468, 361] width 126 height 30
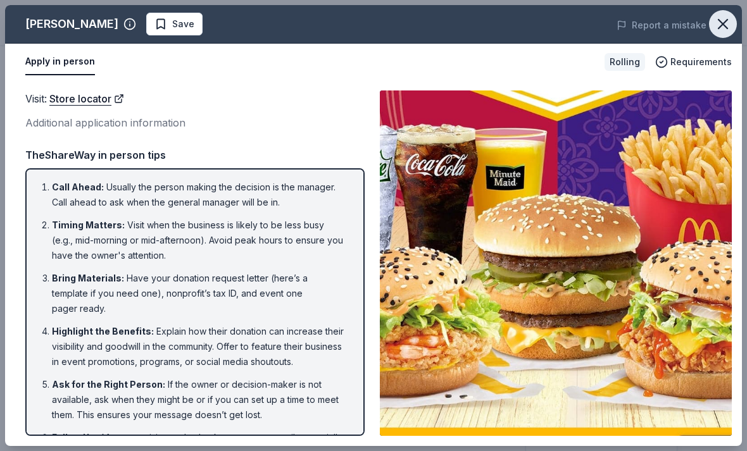
click at [720, 27] on icon "button" at bounding box center [723, 24] width 9 height 9
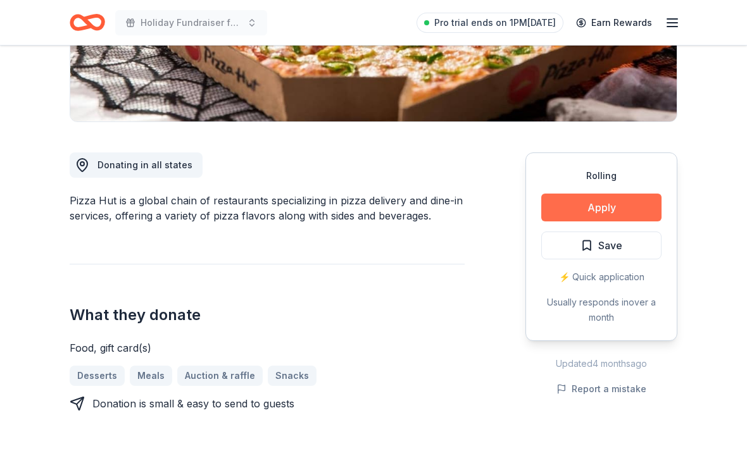
click at [629, 211] on button "Apply" at bounding box center [601, 208] width 120 height 28
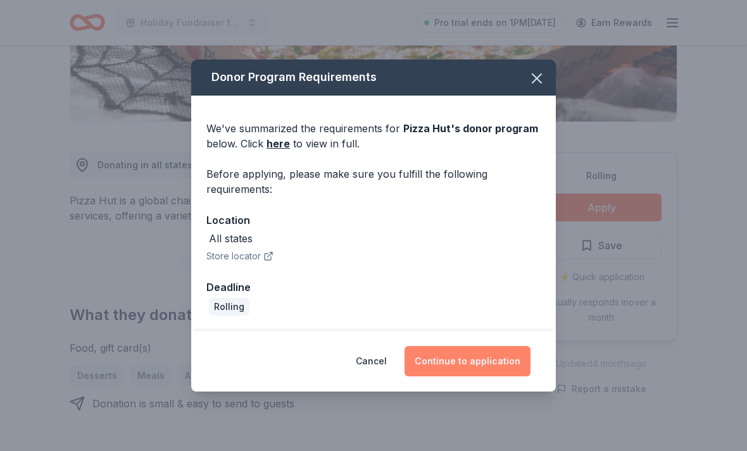
click at [501, 377] on button "Continue to application" at bounding box center [468, 361] width 126 height 30
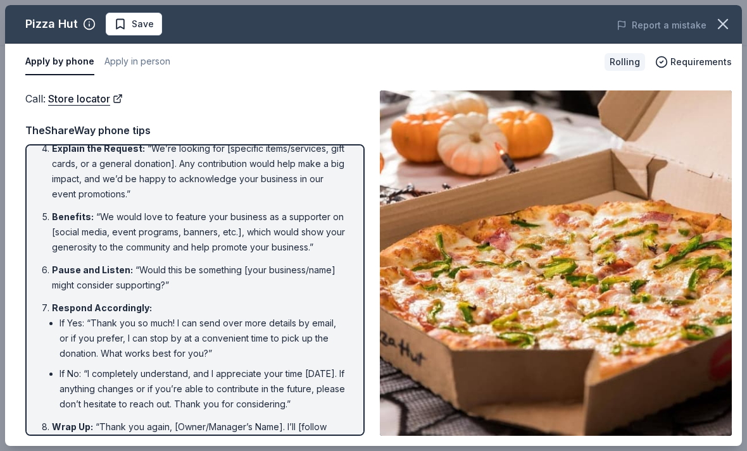
scroll to position [188, 0]
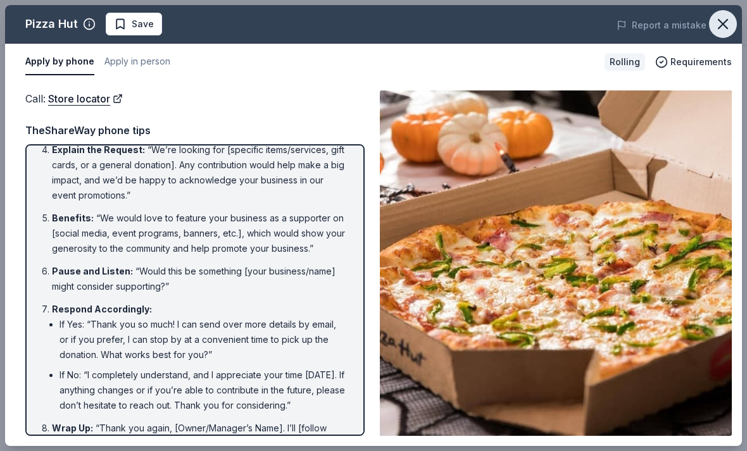
click at [727, 26] on icon "button" at bounding box center [723, 24] width 18 height 18
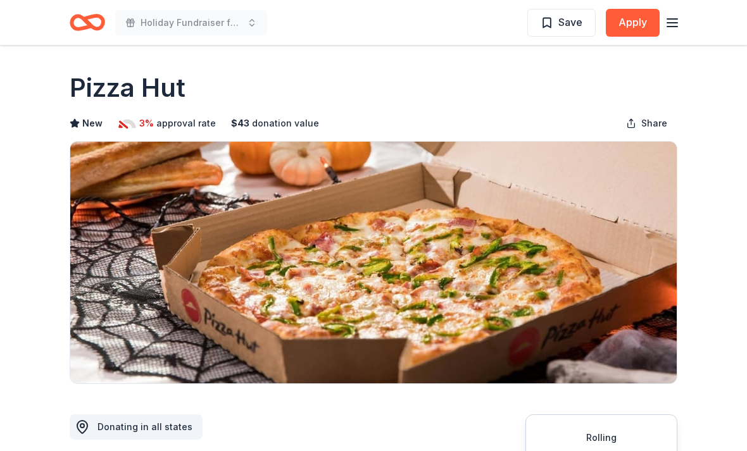
scroll to position [0, 0]
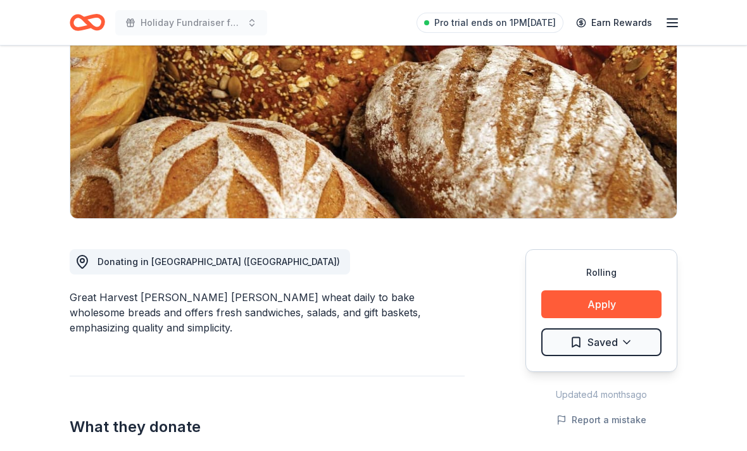
scroll to position [166, 0]
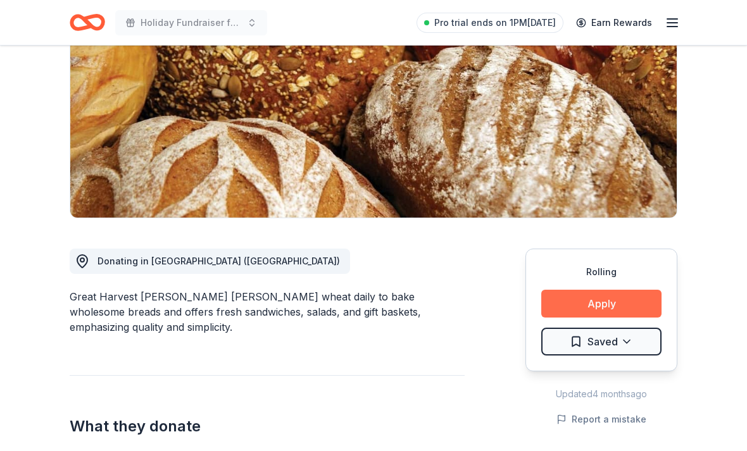
click at [614, 301] on button "Apply" at bounding box center [601, 305] width 120 height 28
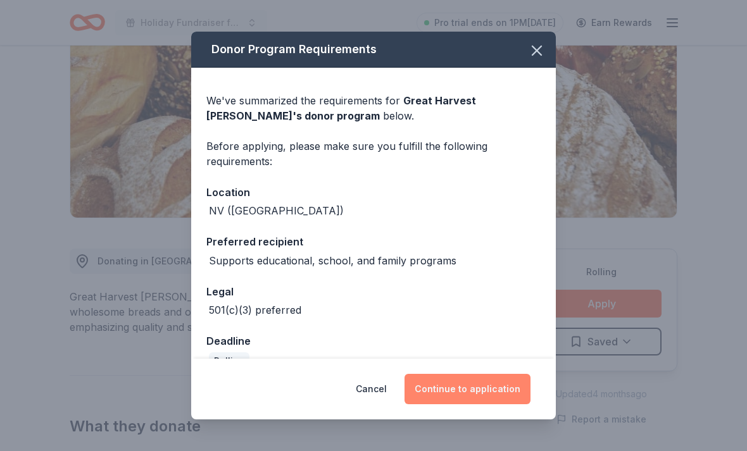
click at [487, 405] on button "Continue to application" at bounding box center [468, 389] width 126 height 30
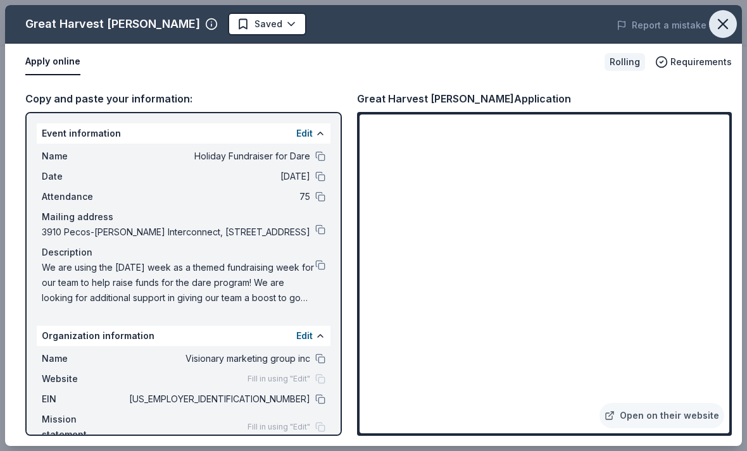
click at [725, 18] on icon "button" at bounding box center [723, 24] width 18 height 18
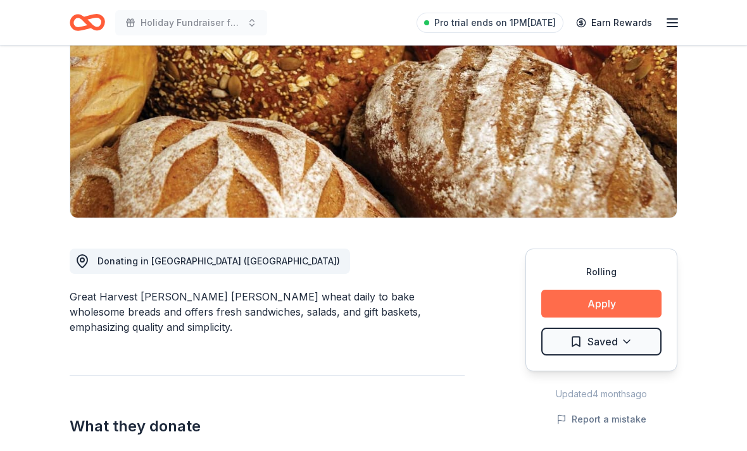
click at [588, 303] on button "Apply" at bounding box center [601, 304] width 120 height 28
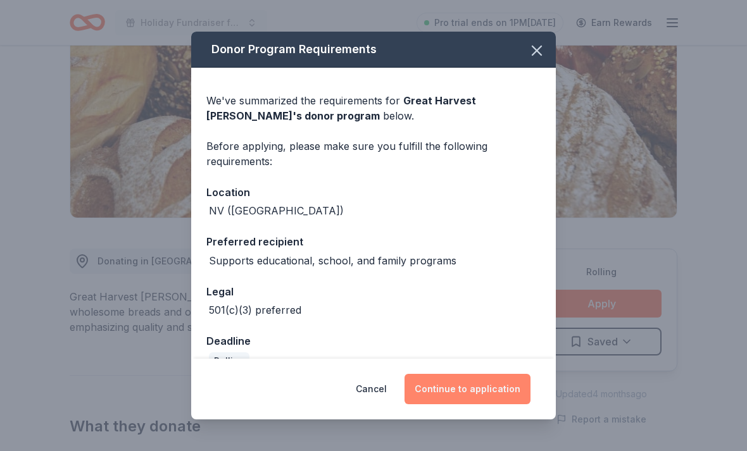
click at [441, 405] on button "Continue to application" at bounding box center [468, 389] width 126 height 30
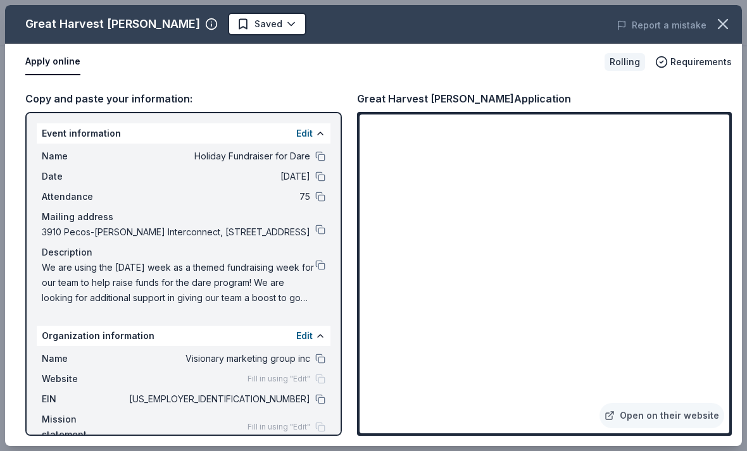
scroll to position [208, 0]
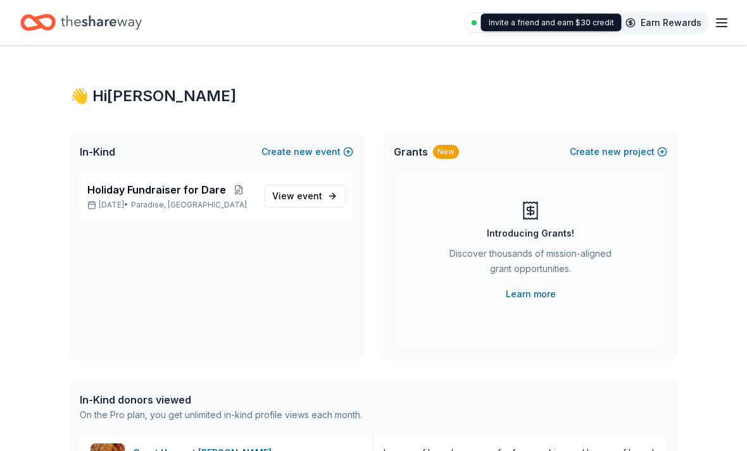
click at [668, 23] on link "Earn Rewards" at bounding box center [663, 22] width 91 height 23
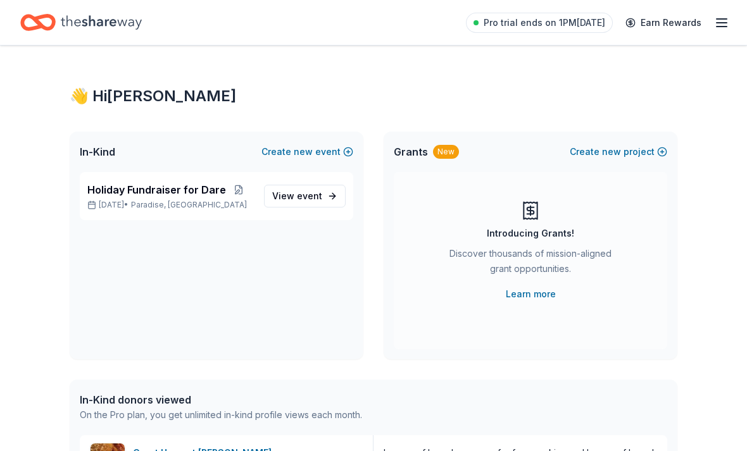
click at [719, 19] on line "button" at bounding box center [722, 19] width 10 height 0
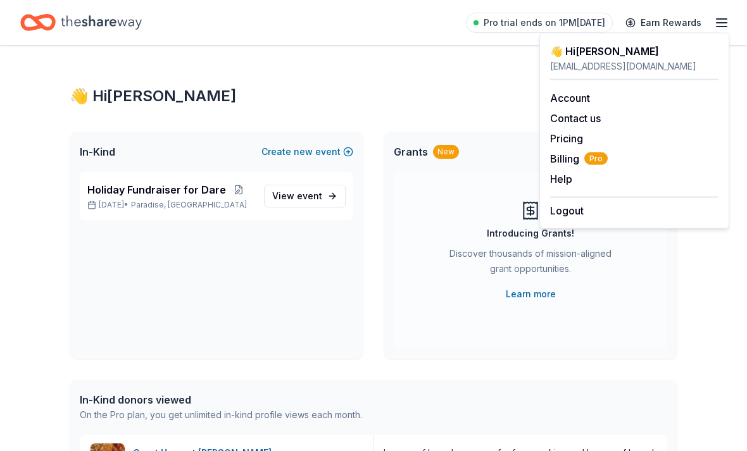
click at [432, 92] on div "👋 Hi Krystin" at bounding box center [374, 96] width 608 height 20
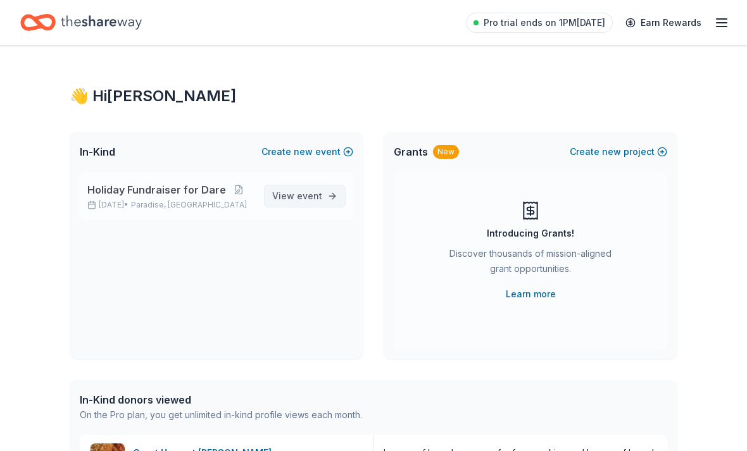
click at [329, 199] on link "View event" at bounding box center [305, 196] width 82 height 23
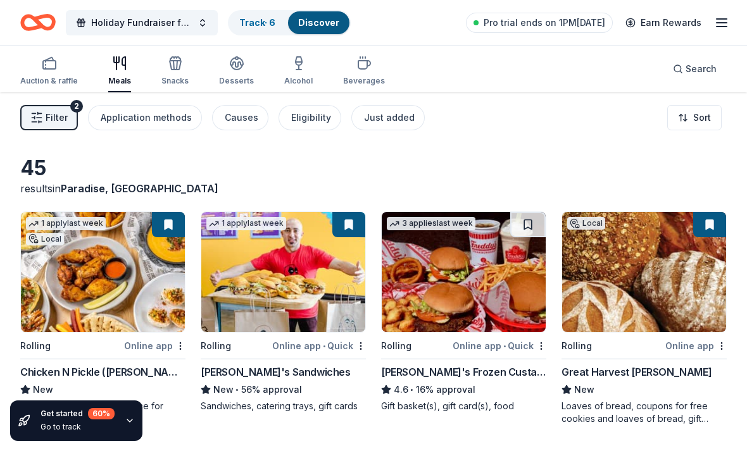
click at [619, 282] on img at bounding box center [644, 272] width 164 height 120
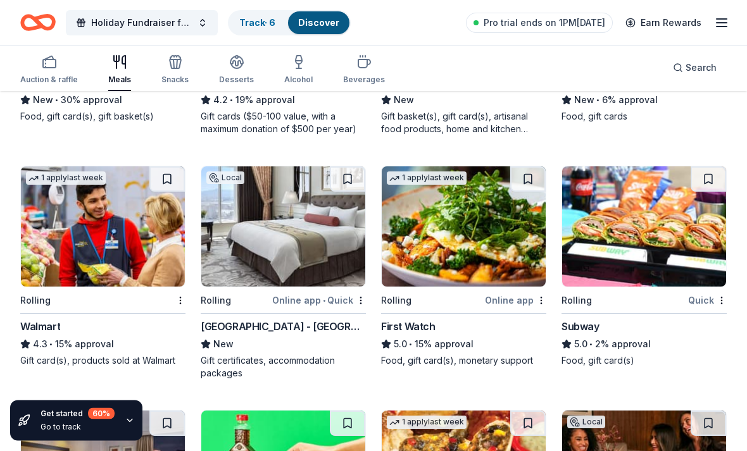
scroll to position [538, 0]
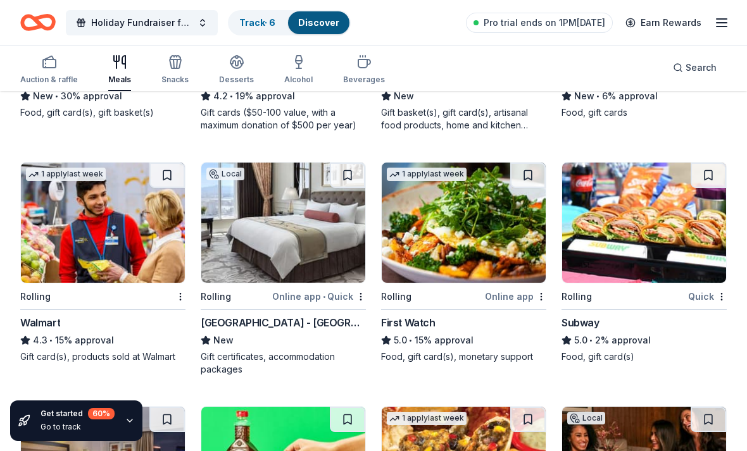
click at [46, 230] on img at bounding box center [103, 223] width 164 height 120
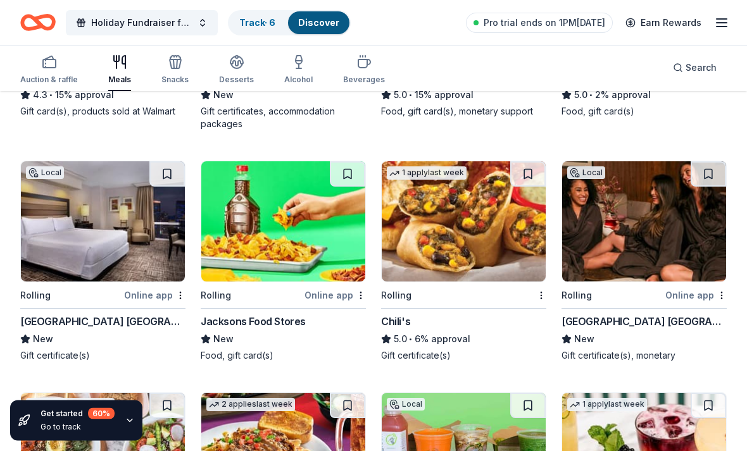
scroll to position [787, 0]
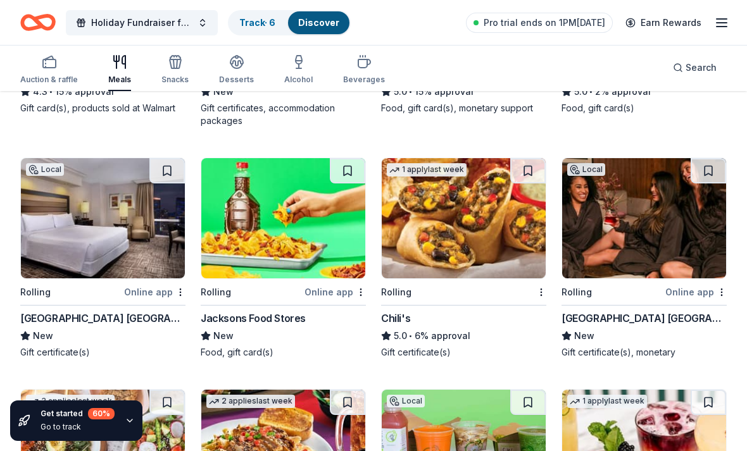
click at [270, 217] on img at bounding box center [283, 218] width 164 height 120
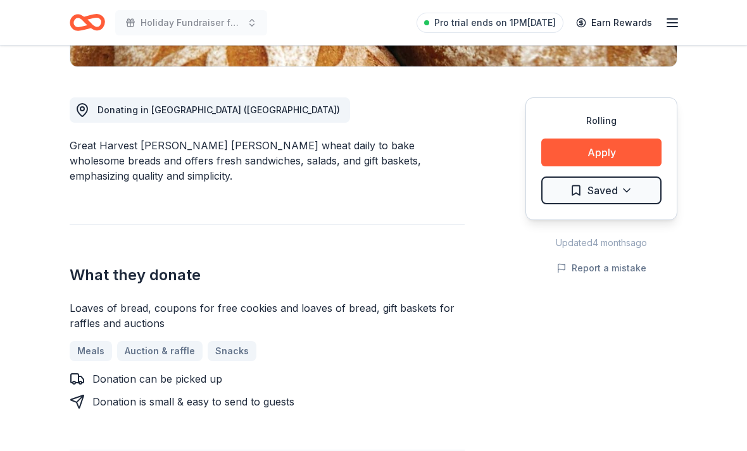
scroll to position [321, 0]
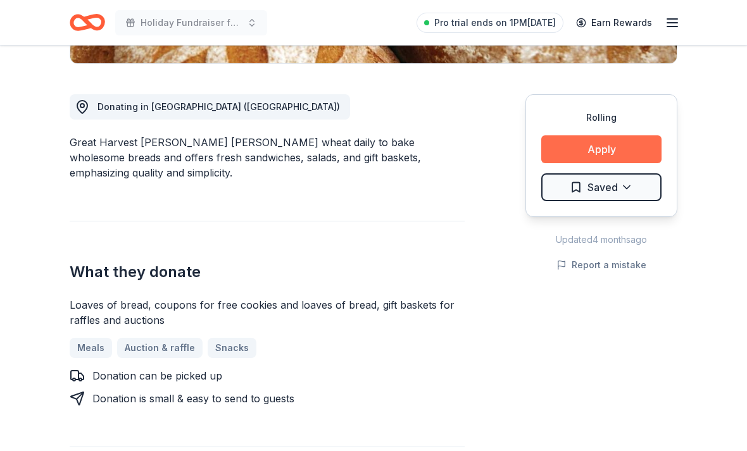
click at [625, 148] on button "Apply" at bounding box center [601, 149] width 120 height 28
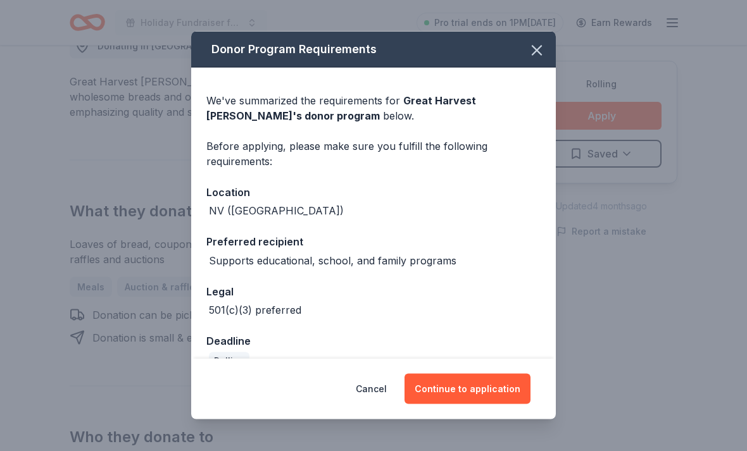
scroll to position [386, 0]
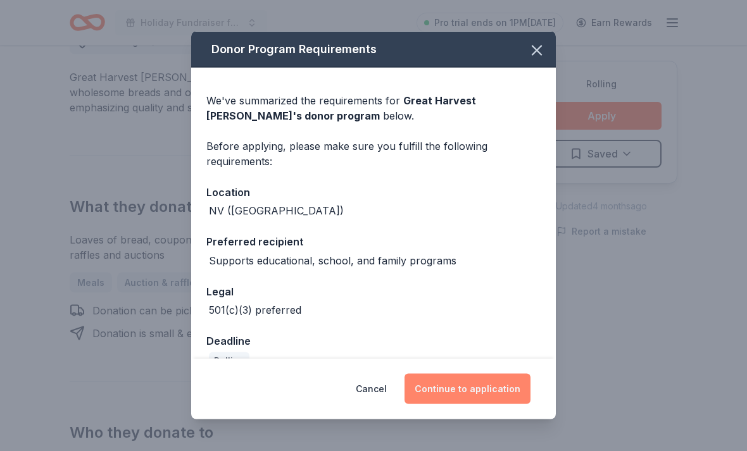
click at [467, 405] on button "Continue to application" at bounding box center [468, 389] width 126 height 30
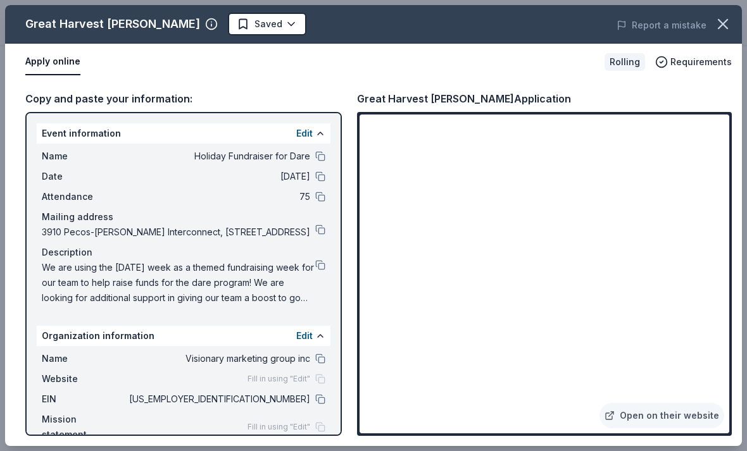
scroll to position [719, 0]
click at [722, 30] on icon "button" at bounding box center [723, 24] width 18 height 18
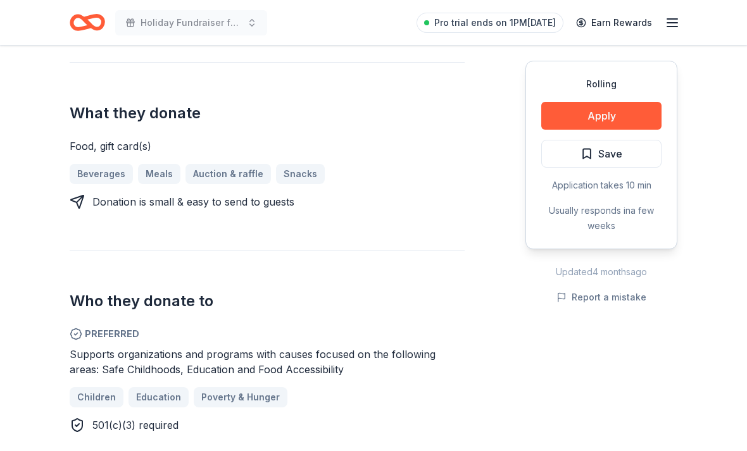
scroll to position [511, 0]
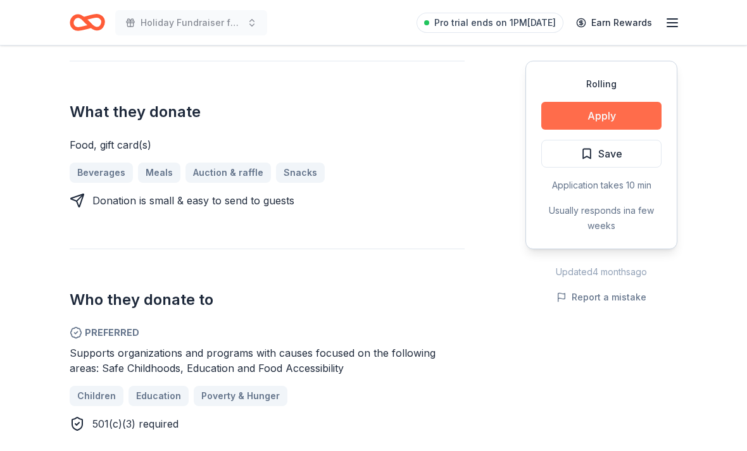
click at [641, 116] on button "Apply" at bounding box center [601, 116] width 120 height 28
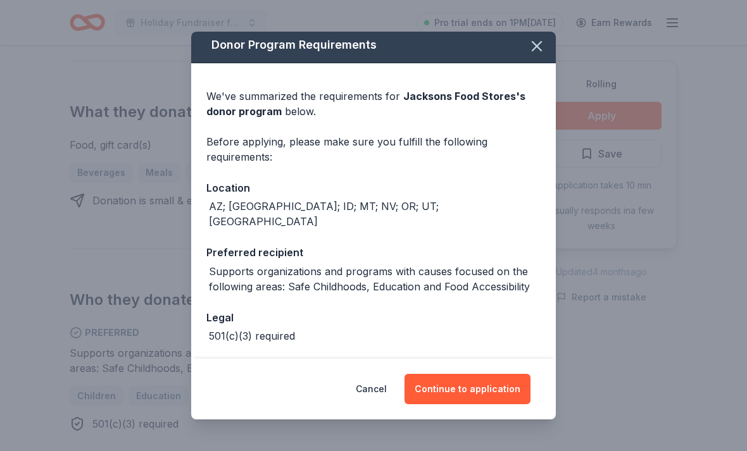
scroll to position [4, 0]
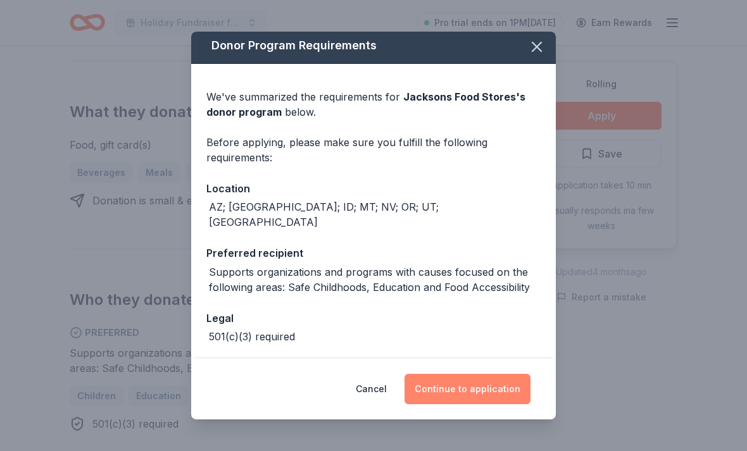
click at [441, 405] on button "Continue to application" at bounding box center [468, 389] width 126 height 30
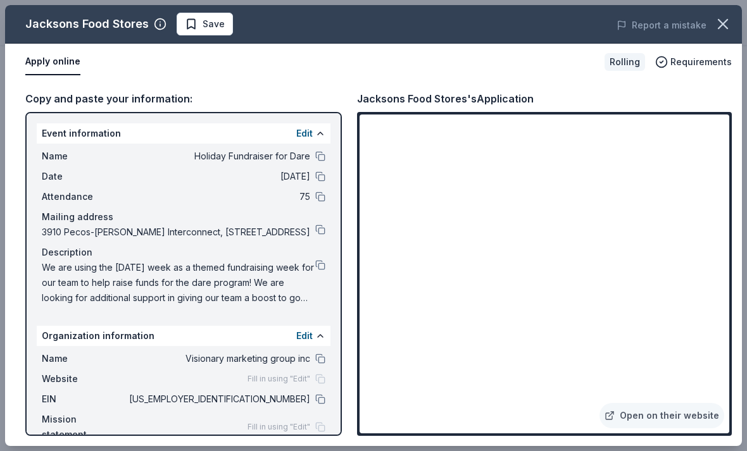
scroll to position [553, 0]
